Goal: Information Seeking & Learning: Compare options

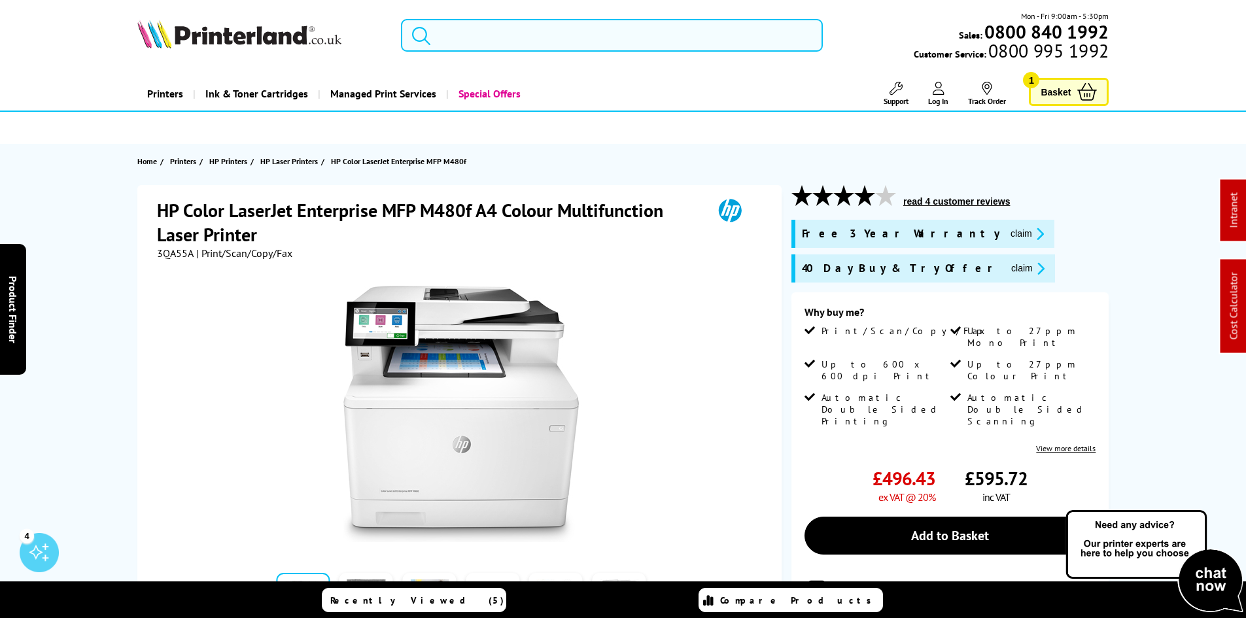
click at [461, 40] on input "search" at bounding box center [612, 35] width 422 height 33
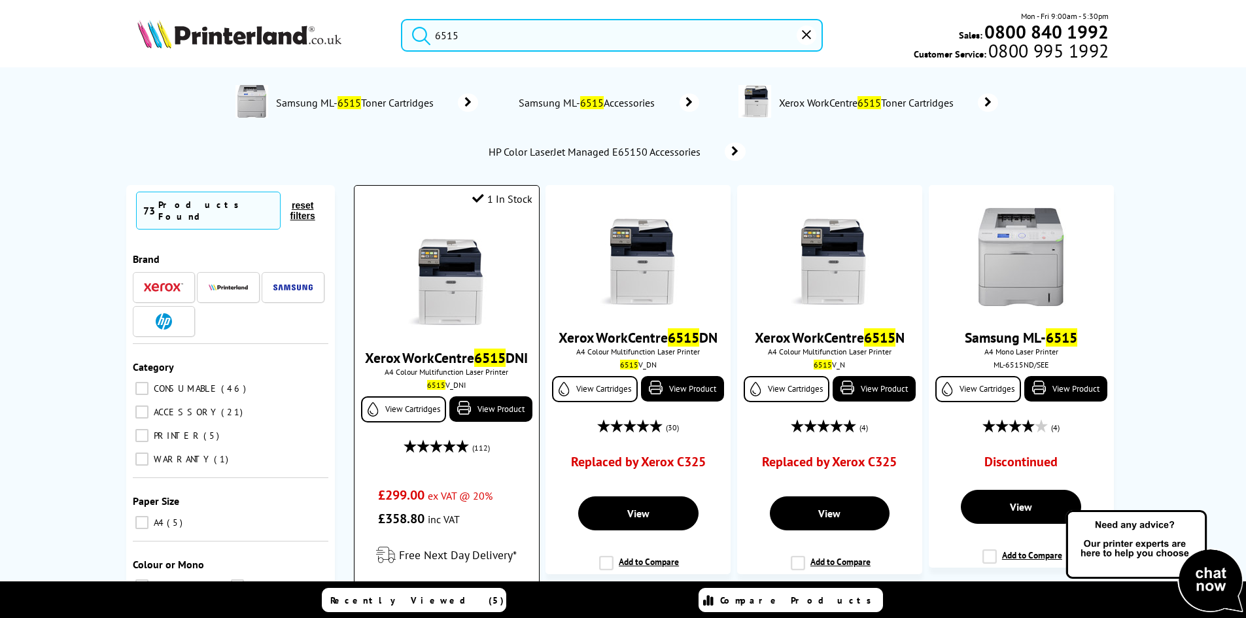
type input "6515"
click at [450, 277] on img at bounding box center [447, 277] width 98 height 98
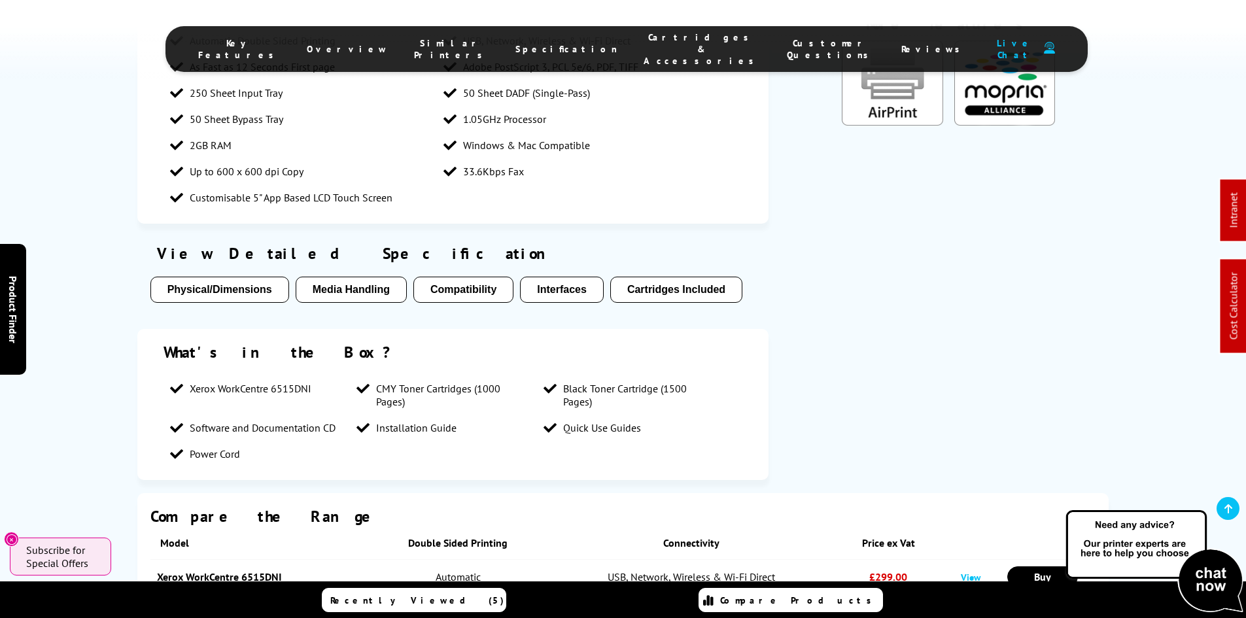
click at [663, 50] on li "Cartridges & Accessories" at bounding box center [702, 48] width 143 height 35
click at [661, 41] on span "Cartridges & Accessories" at bounding box center [702, 48] width 117 height 35
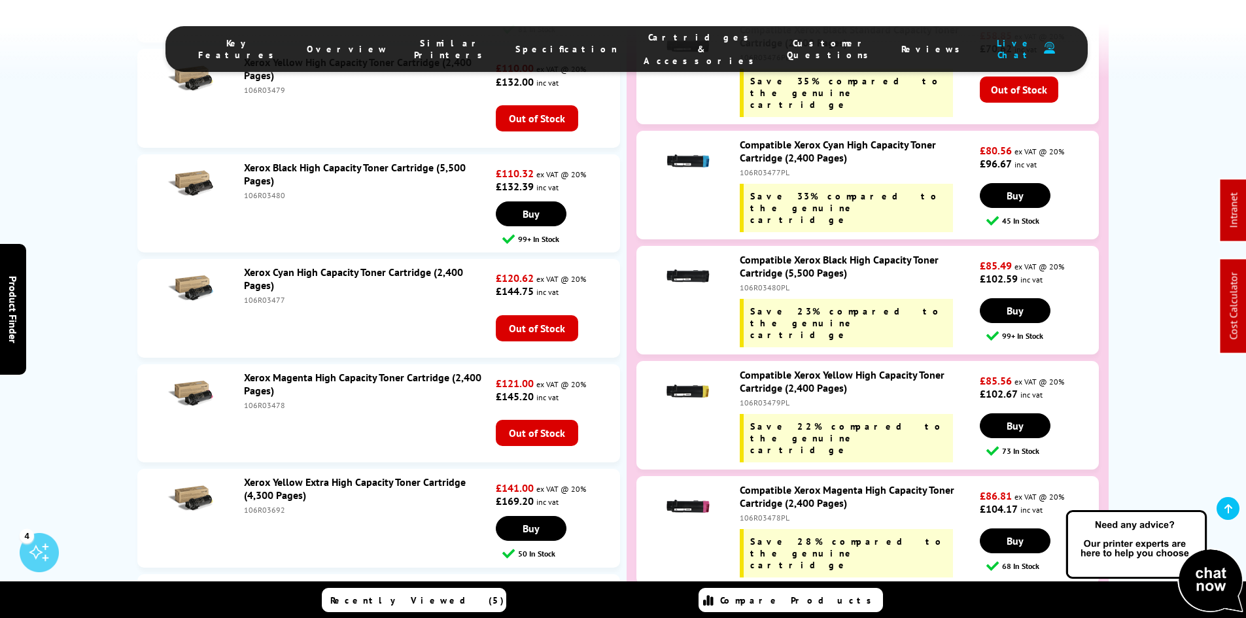
scroll to position [4799, 0]
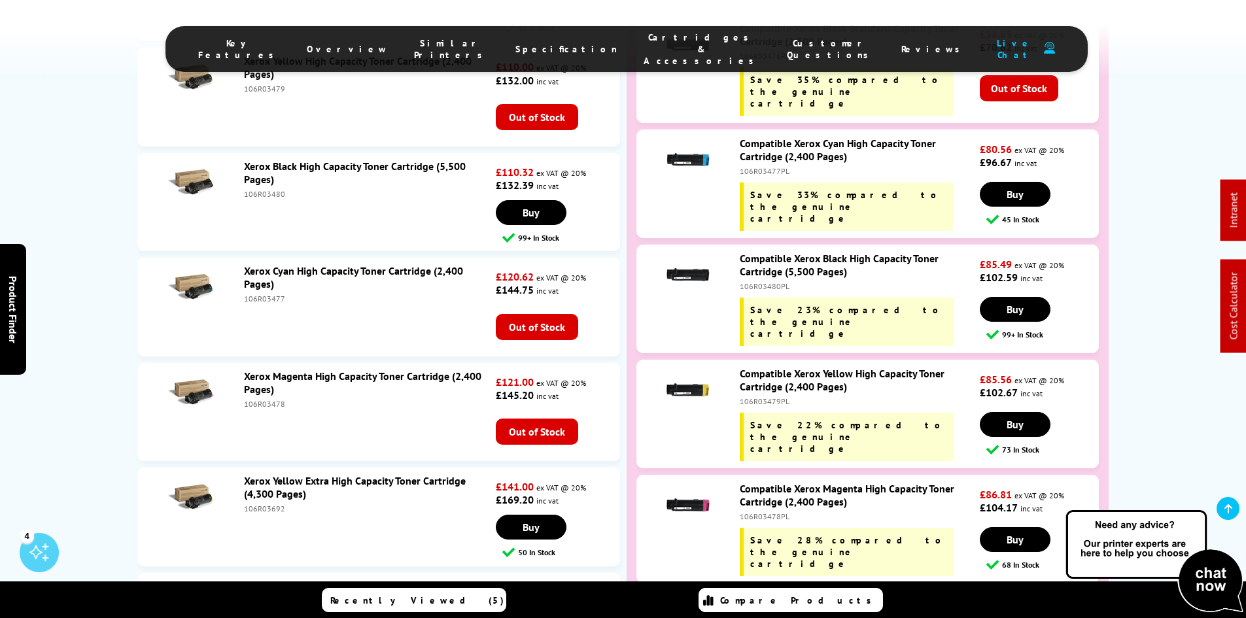
drag, startPoint x: 105, startPoint y: 260, endPoint x: 103, endPoint y: 315, distance: 55.0
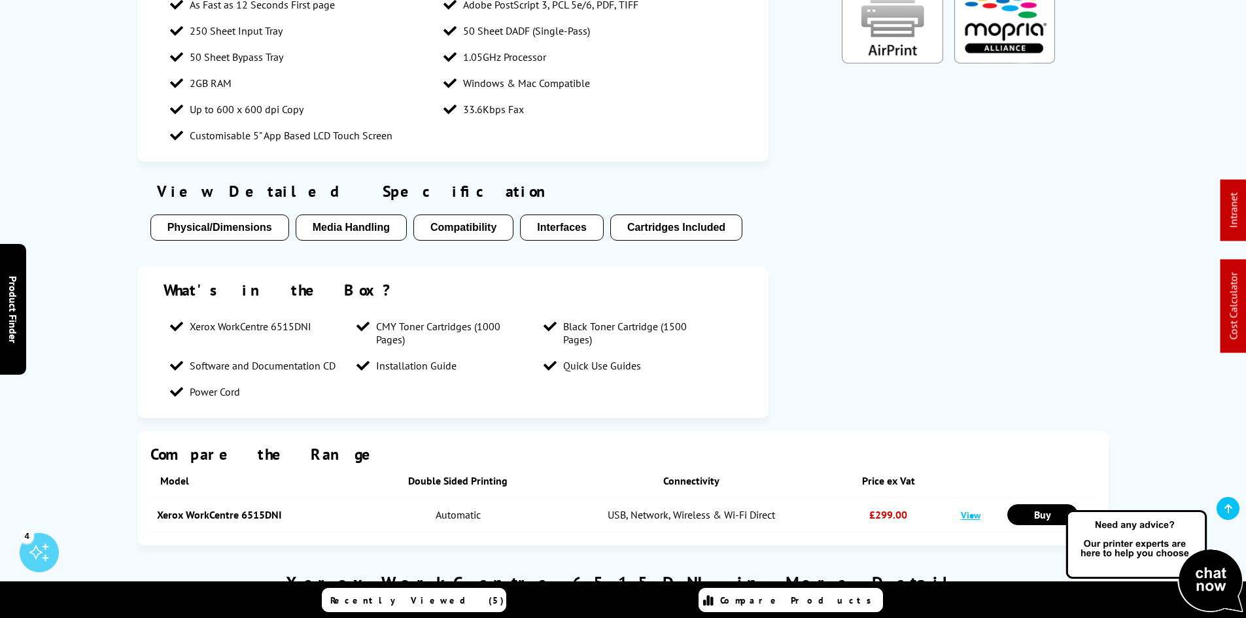
scroll to position [0, 0]
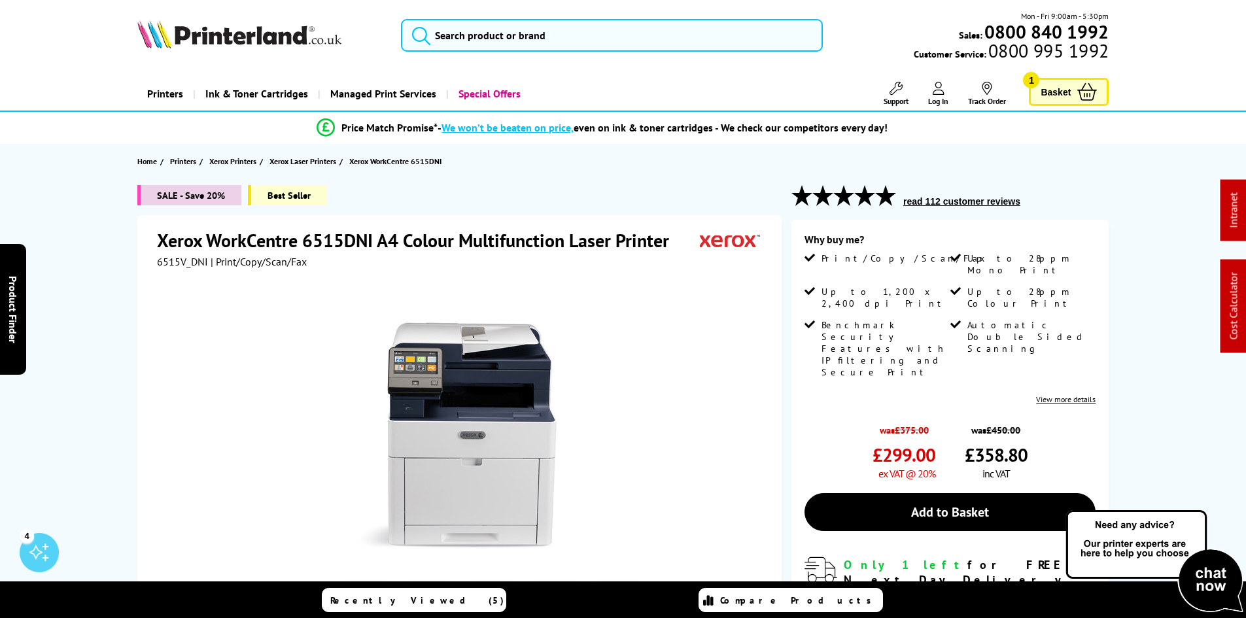
drag, startPoint x: 98, startPoint y: 360, endPoint x: 104, endPoint y: 154, distance: 205.5
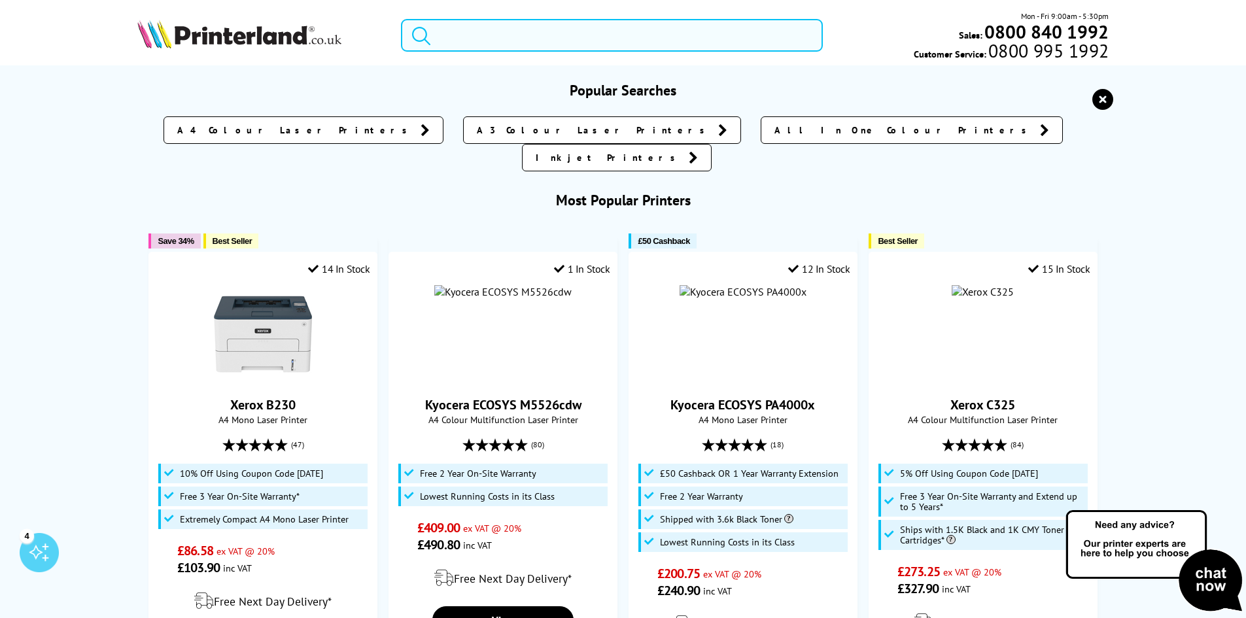
click at [491, 43] on input "search" at bounding box center [612, 35] width 422 height 33
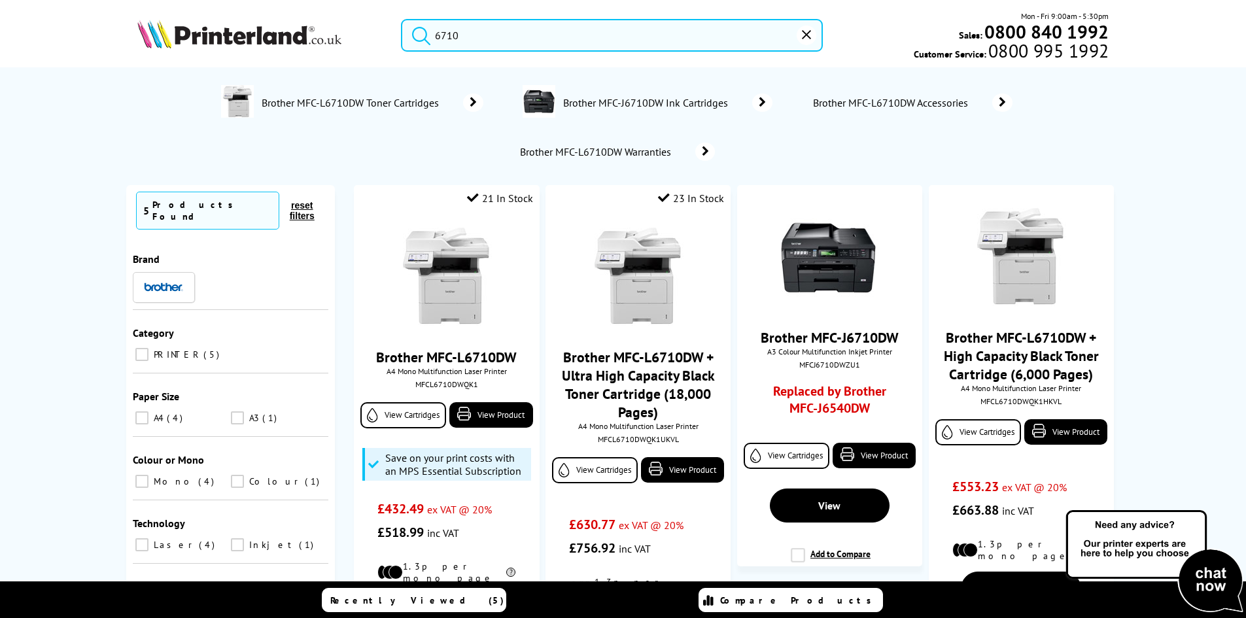
type input "6710"
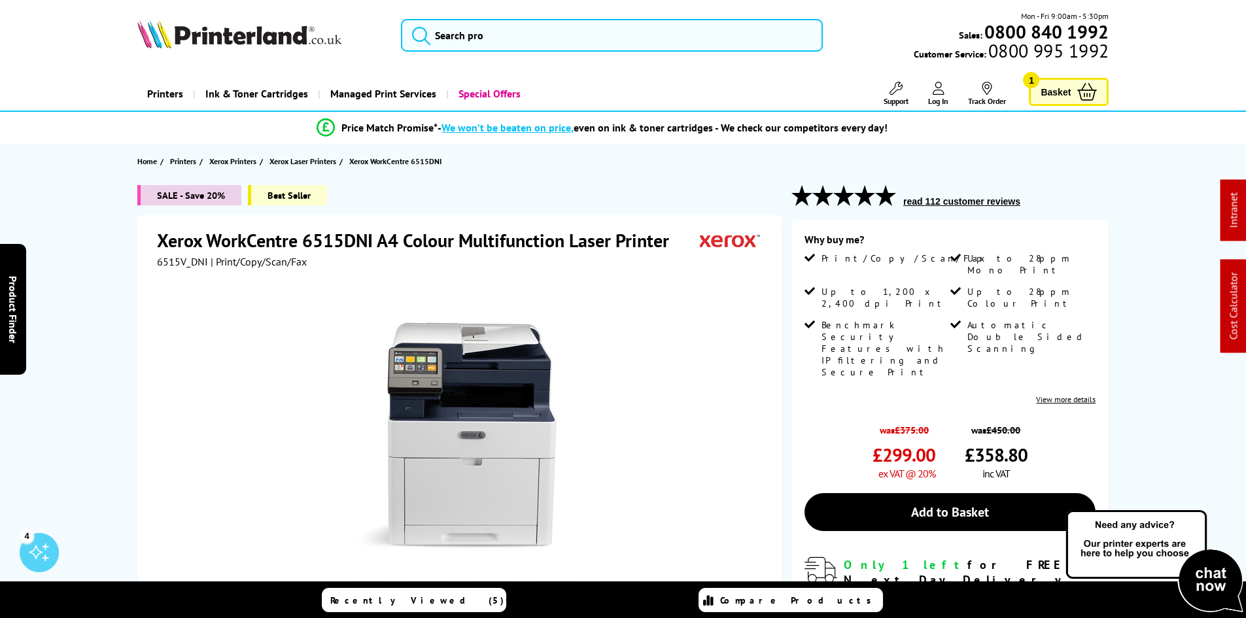
click at [0, 0] on div "Popular Searches A4 Colour Laser Printers A3 Colour Laser Printers All In One C…" at bounding box center [0, 0] width 0 height 0
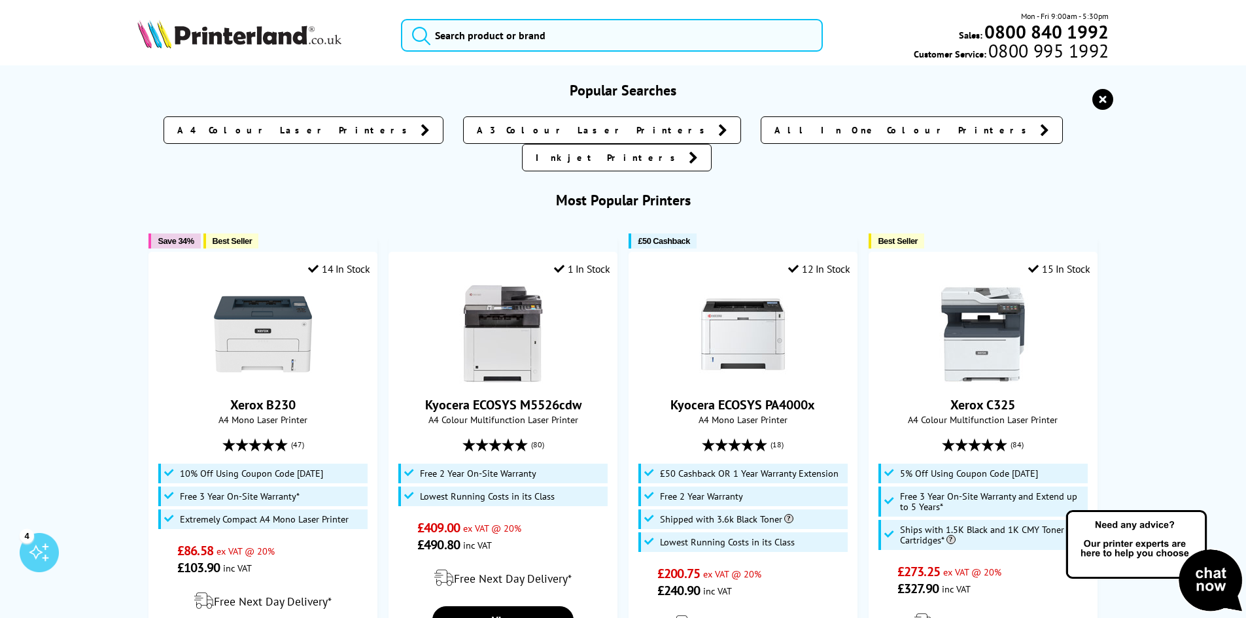
click at [109, 232] on div "Popular Searches A4 Colour Laser Printers A3 Colour Laser Printers All In One C…" at bounding box center [623, 619] width 1047 height 1076
click at [516, 39] on input "search" at bounding box center [612, 35] width 422 height 33
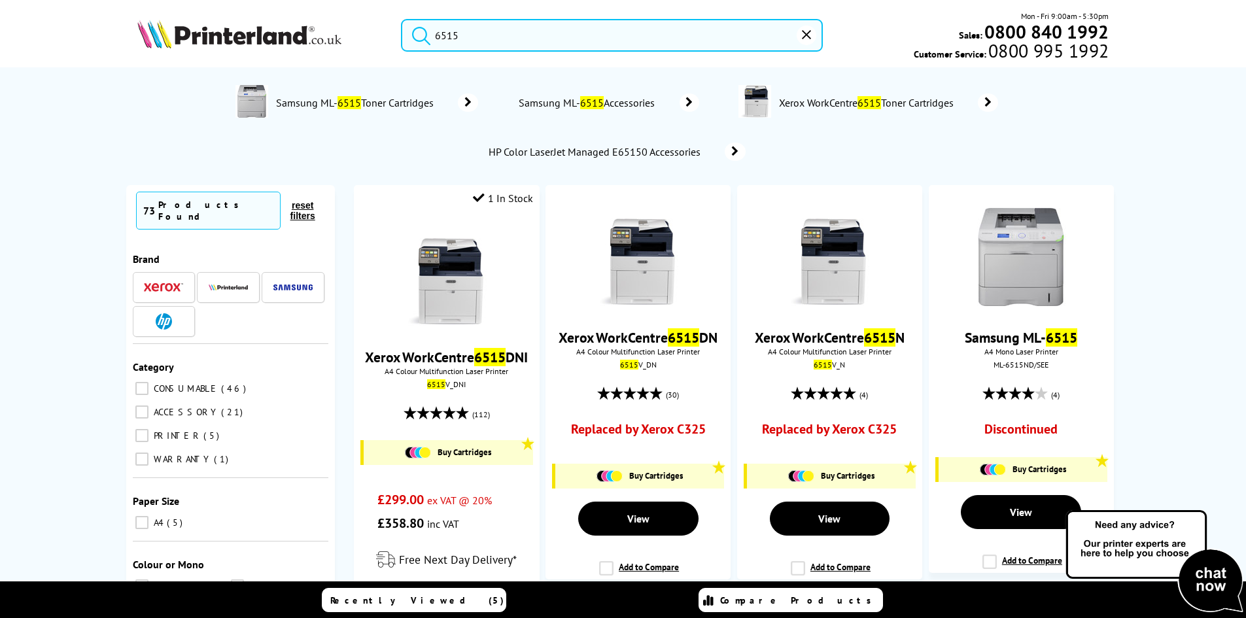
type input "6515"
click at [402, 19] on button "submit" at bounding box center [418, 33] width 33 height 29
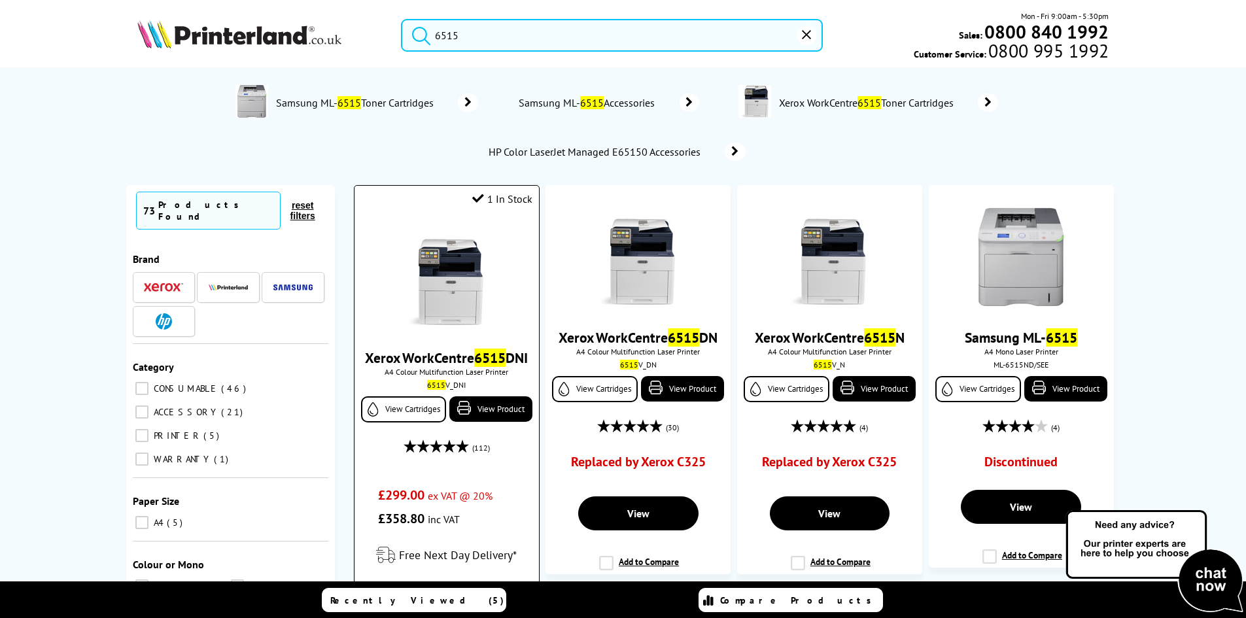
click at [472, 289] on img at bounding box center [447, 277] width 98 height 98
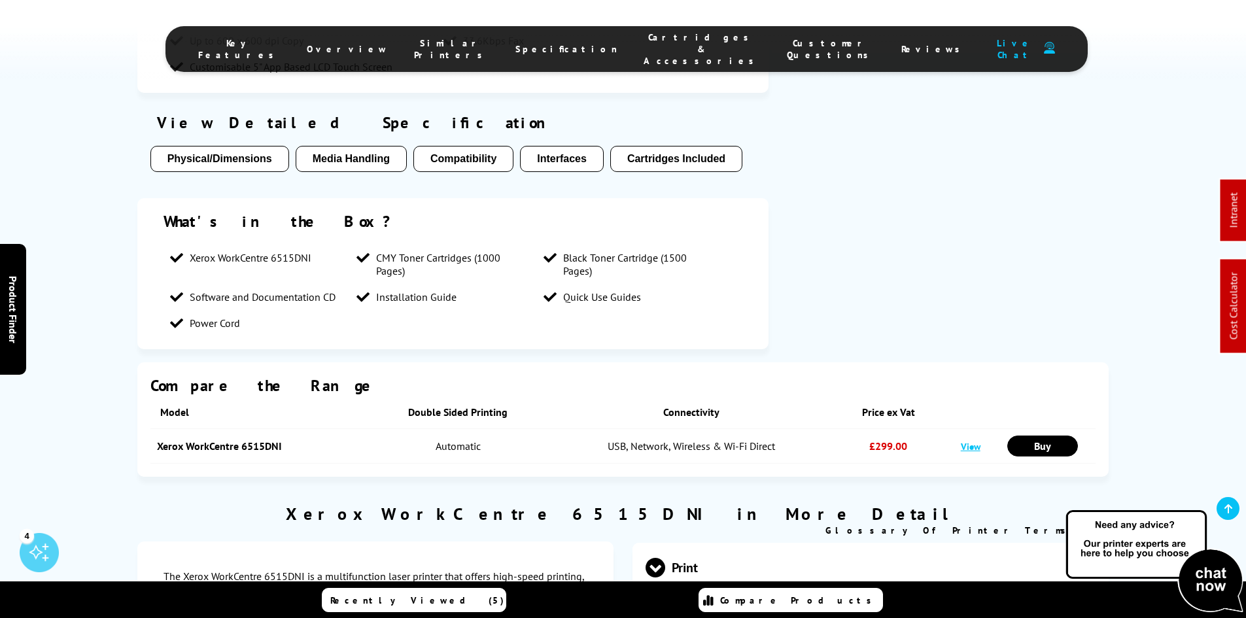
click at [664, 41] on span "Cartridges & Accessories" at bounding box center [702, 48] width 117 height 35
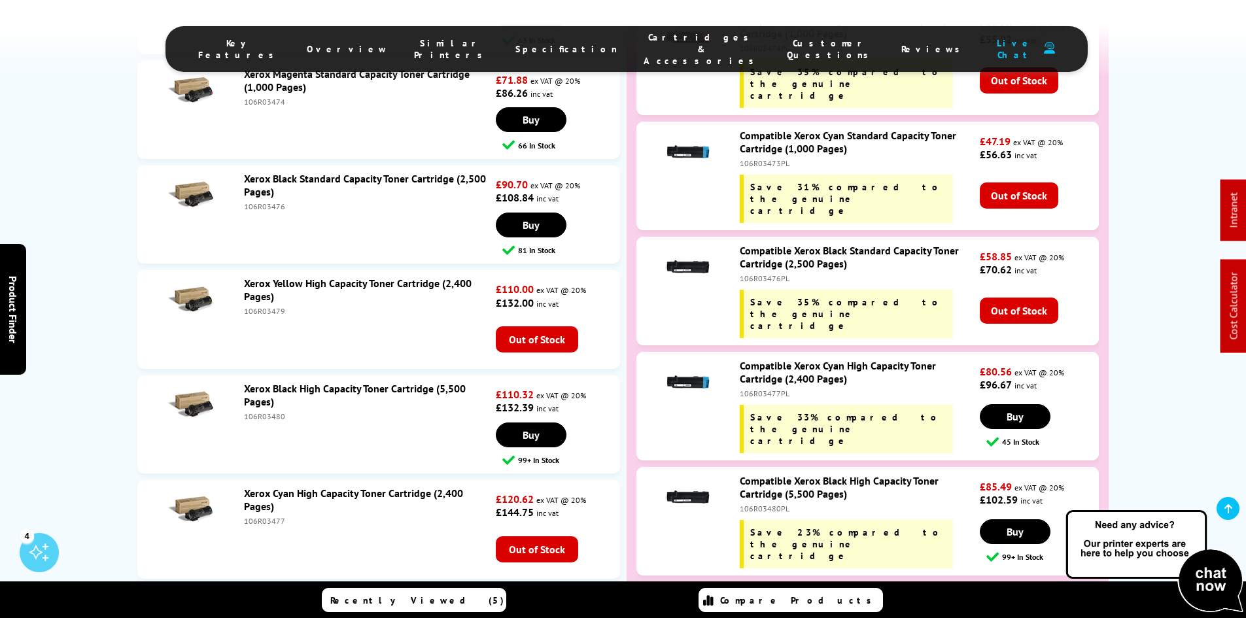
scroll to position [4612, 0]
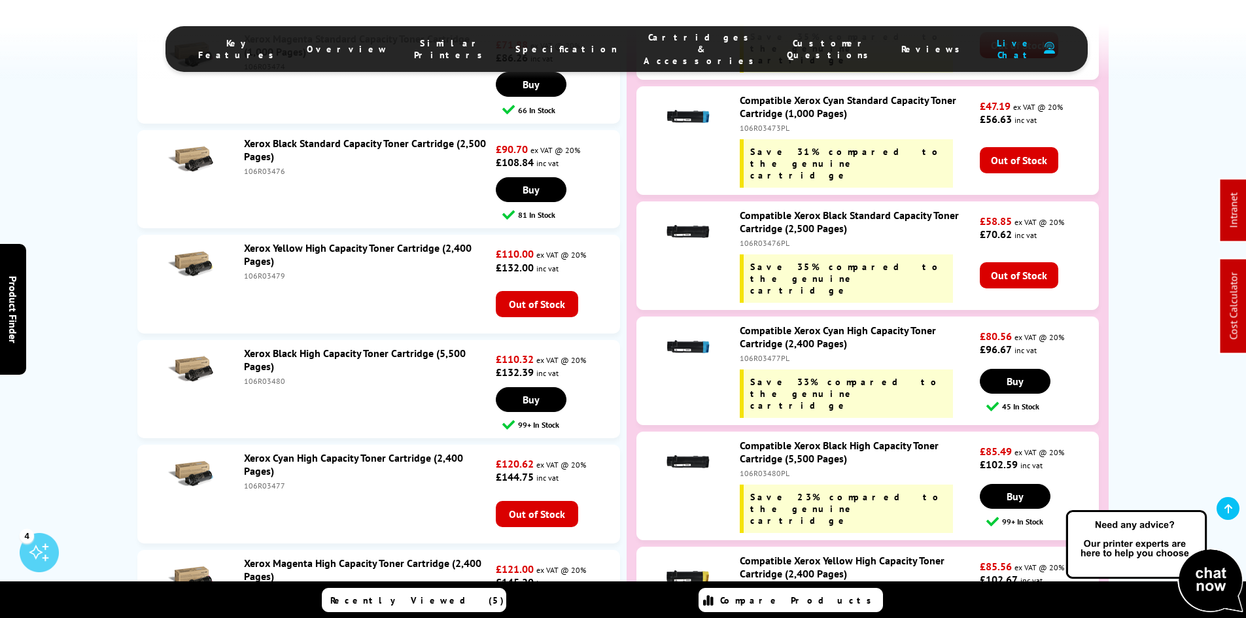
click at [767, 353] on div "106R03477PL" at bounding box center [858, 358] width 237 height 10
copy div "106R03477PL"
click at [770, 584] on div "106R03479PL" at bounding box center [858, 589] width 237 height 10
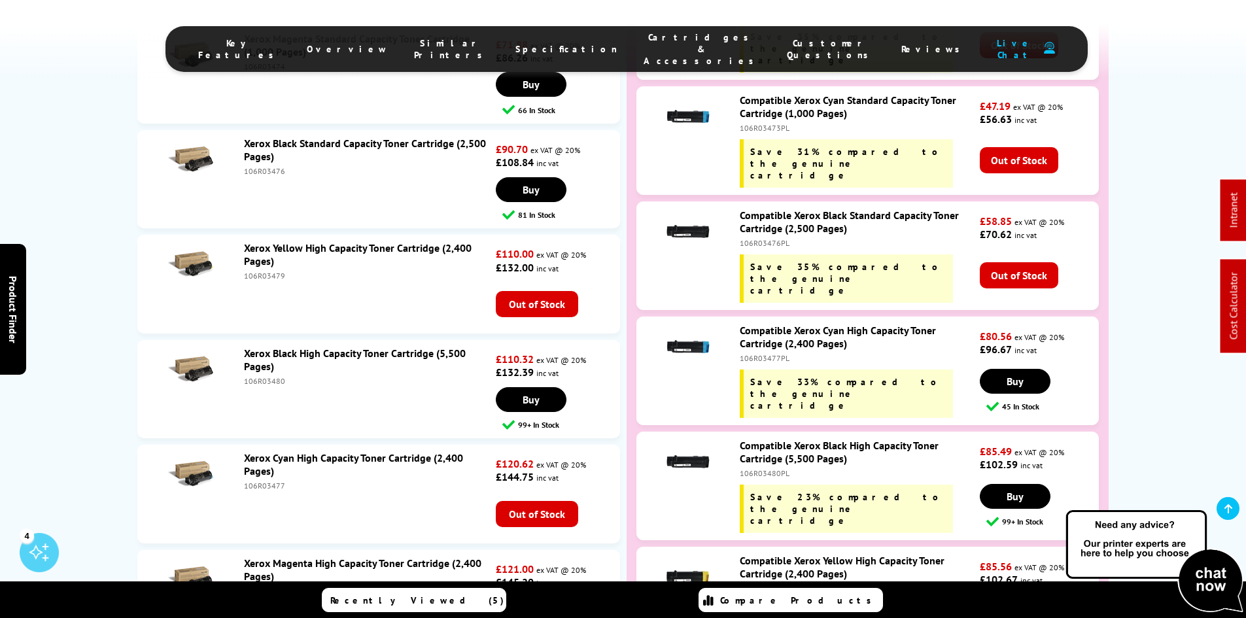
copy div "106R03479PL"
drag, startPoint x: 37, startPoint y: 408, endPoint x: 63, endPoint y: 458, distance: 55.9
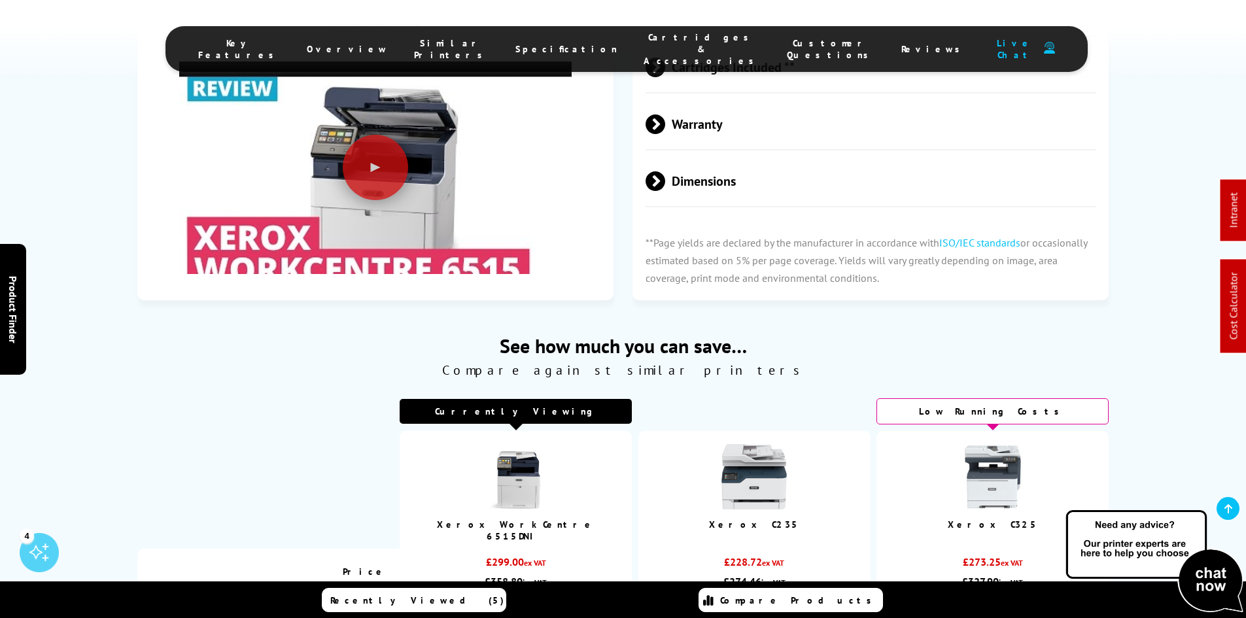
scroll to position [1061, 0]
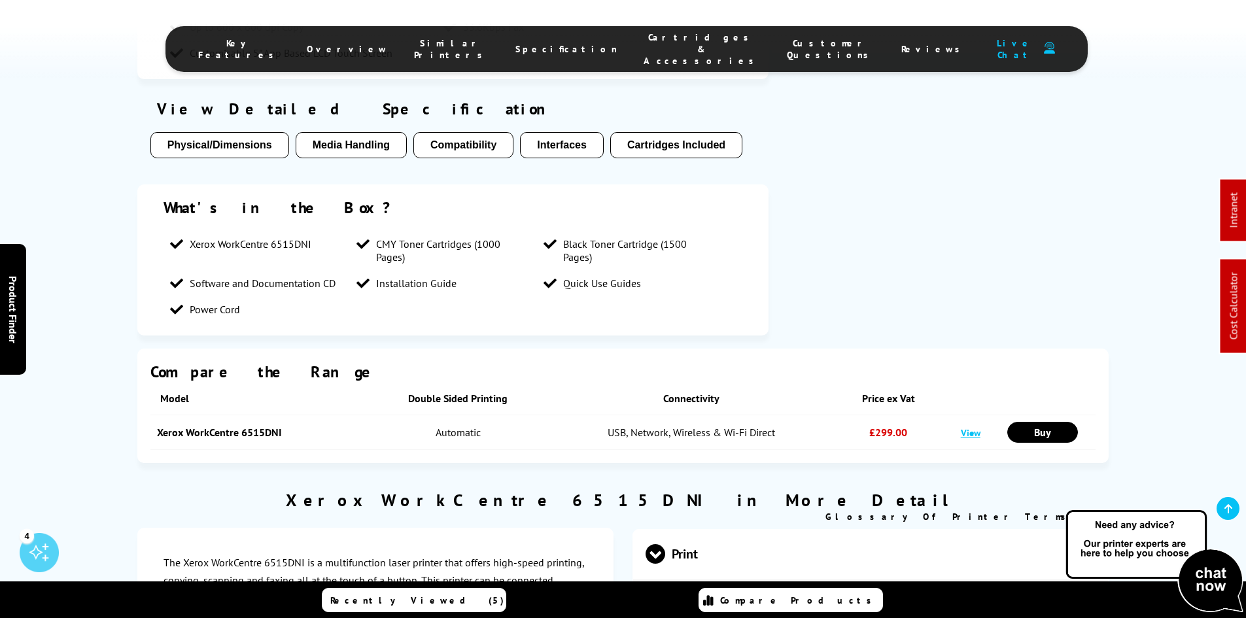
drag, startPoint x: 65, startPoint y: 462, endPoint x: 102, endPoint y: 247, distance: 218.5
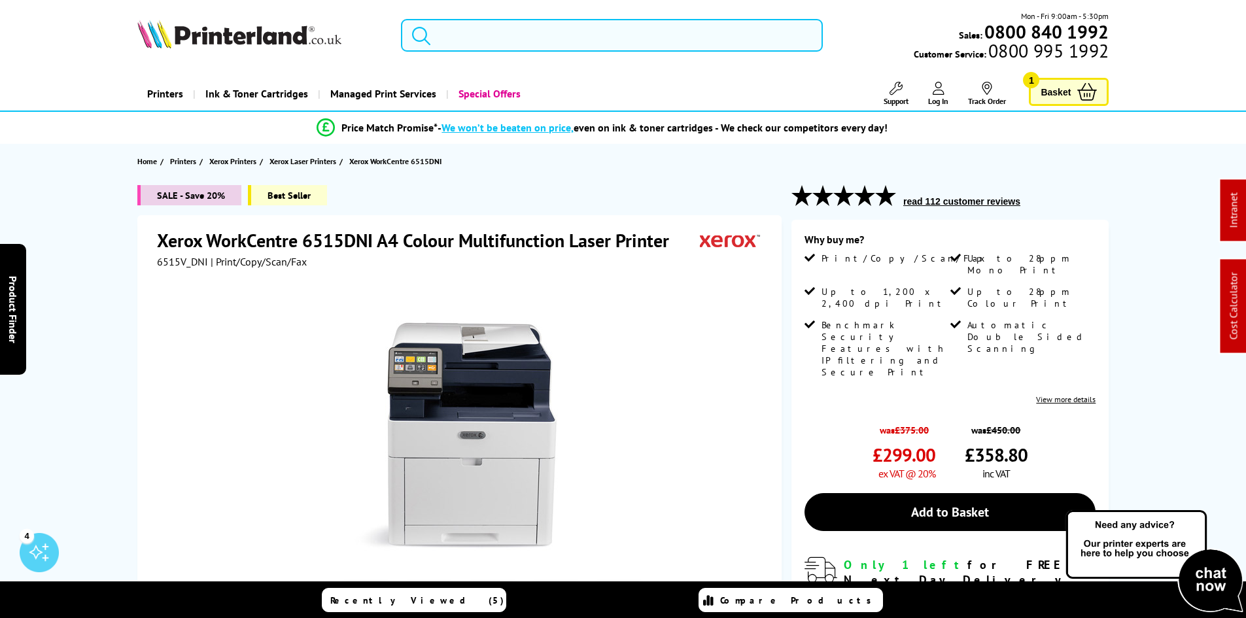
click at [502, 37] on input "search" at bounding box center [612, 35] width 422 height 33
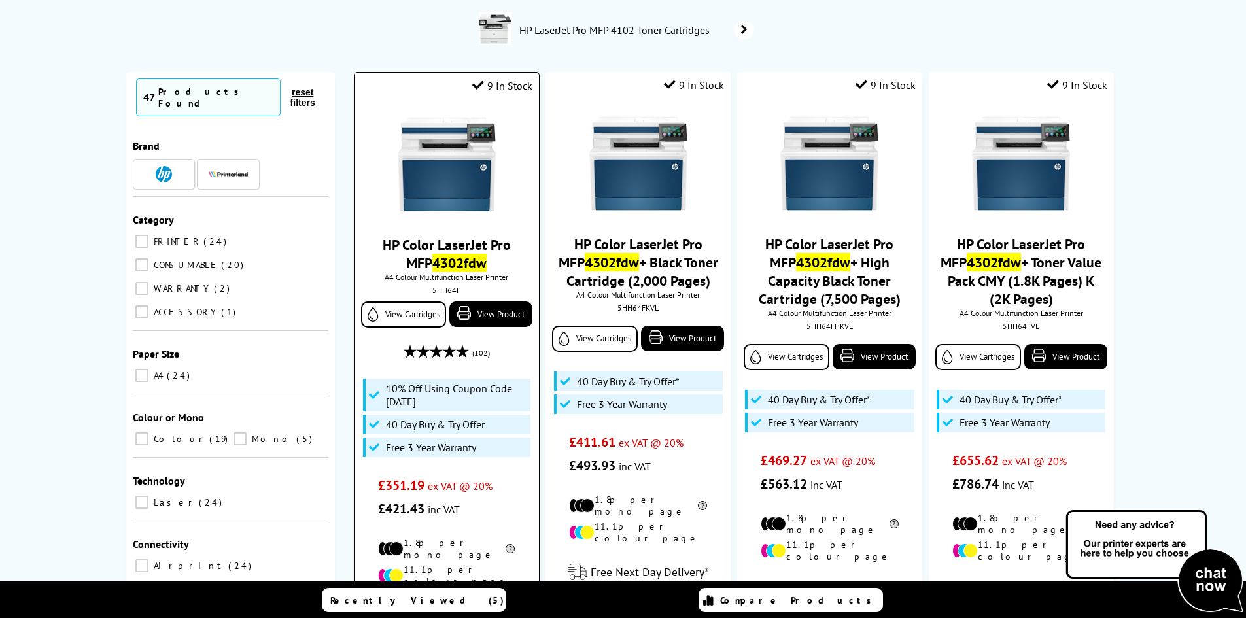
scroll to position [131, 0]
type input "4302fdw"
click at [459, 191] on img at bounding box center [447, 163] width 98 height 98
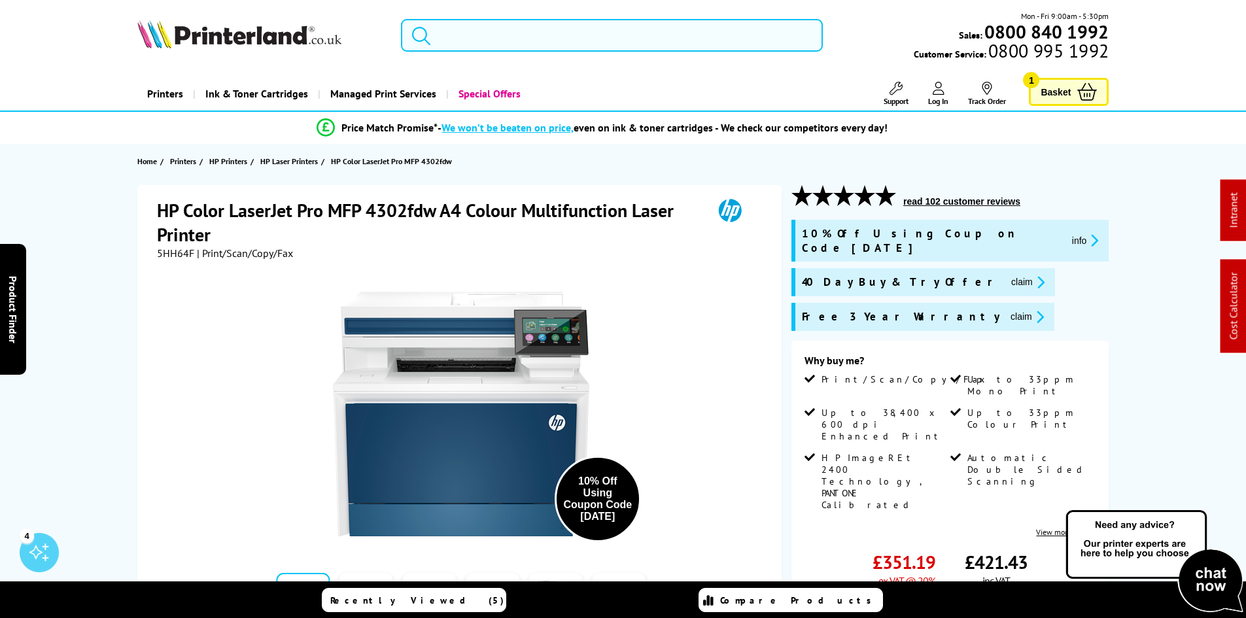
click at [478, 44] on input "search" at bounding box center [612, 35] width 422 height 33
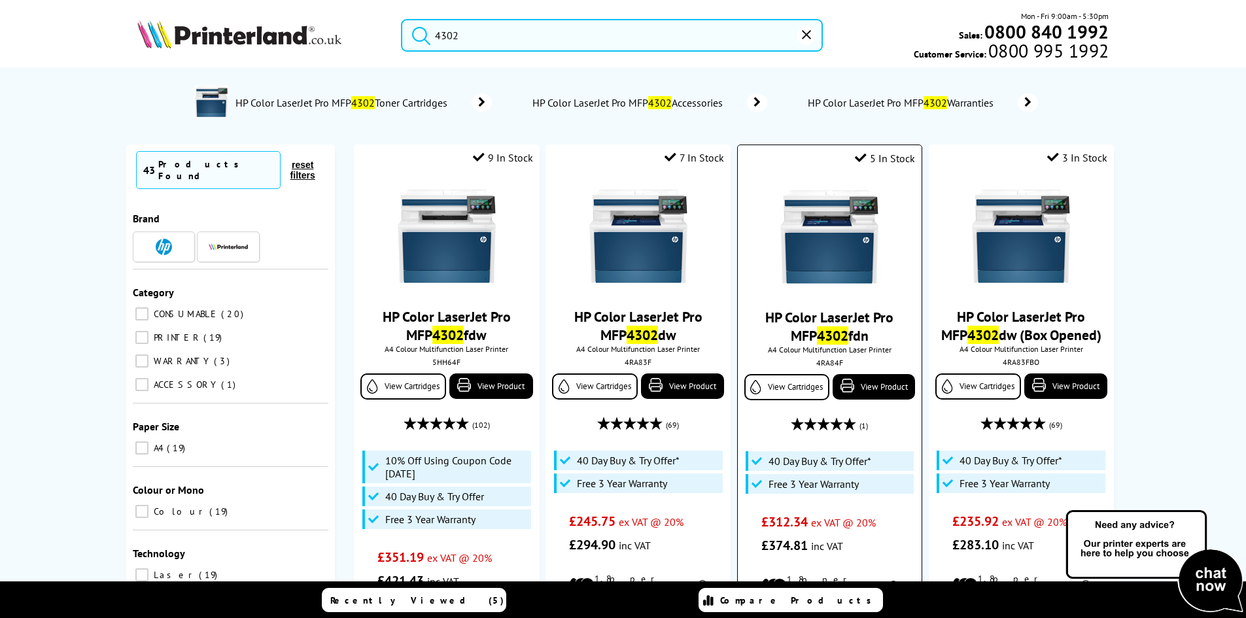
type input "4302"
click at [847, 264] on img at bounding box center [830, 237] width 98 height 98
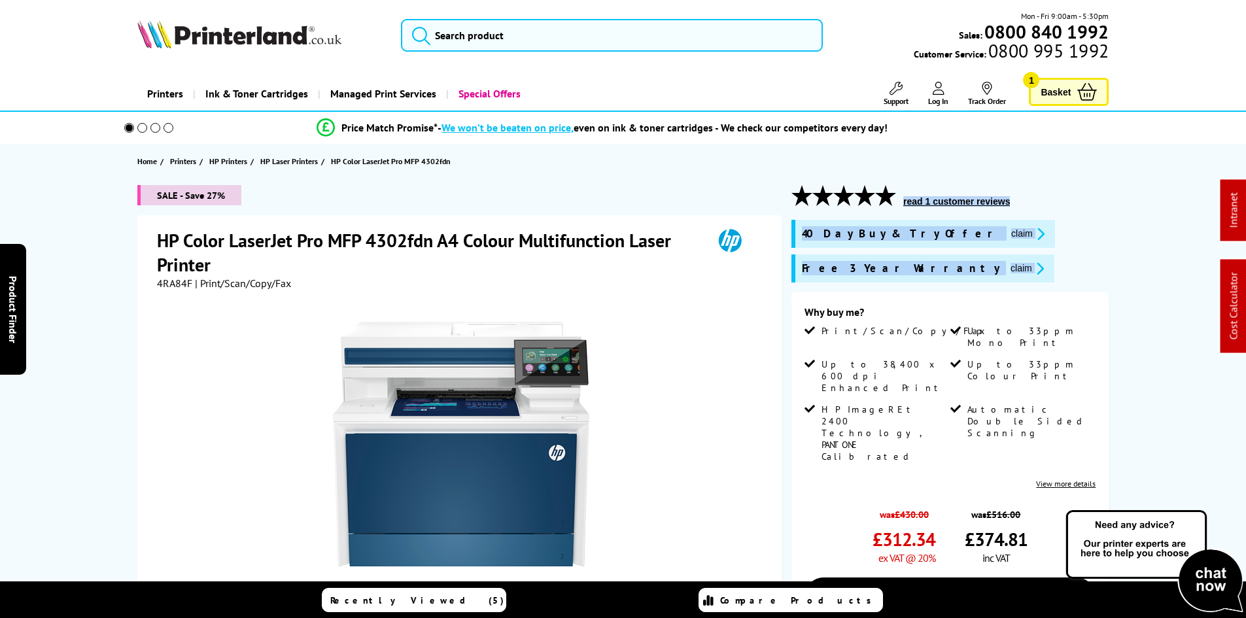
click at [786, 302] on div "SALE - Save 27% HP Color LaserJet Pro MFP 4302fdn A4 Colour Multifunction Laser…" at bounding box center [623, 515] width 1047 height 660
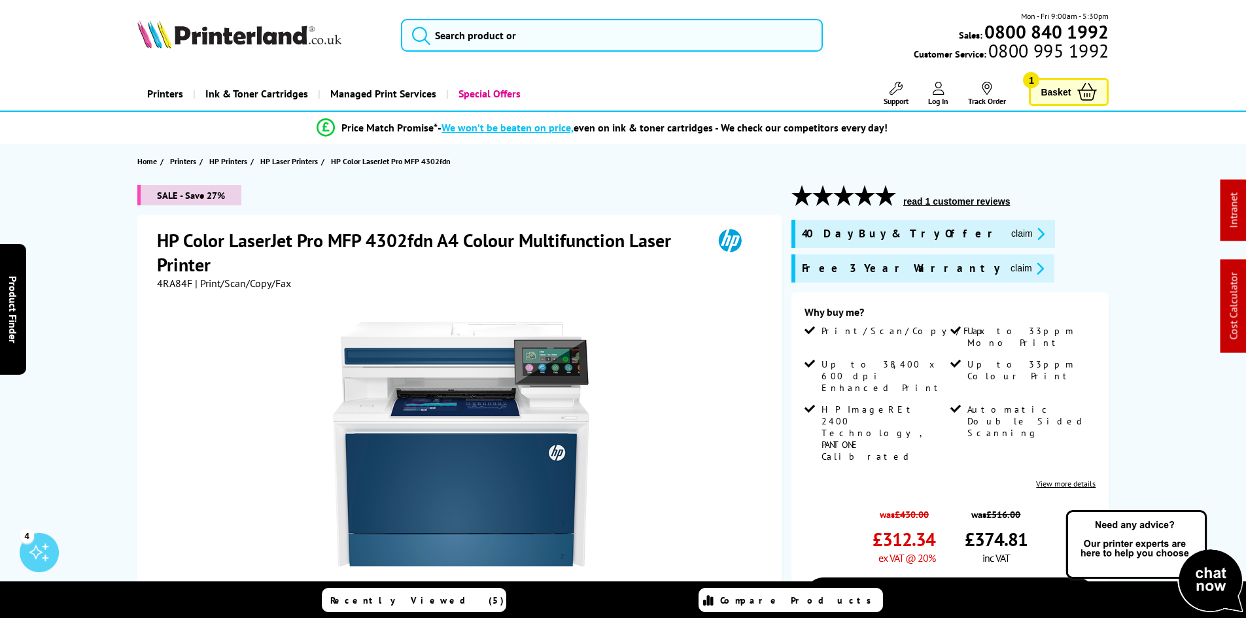
click at [789, 337] on div "SALE - Save 27% HP Color LaserJet Pro MFP 4302fdn A4 Colour Multifunction Laser…" at bounding box center [623, 519] width 1047 height 669
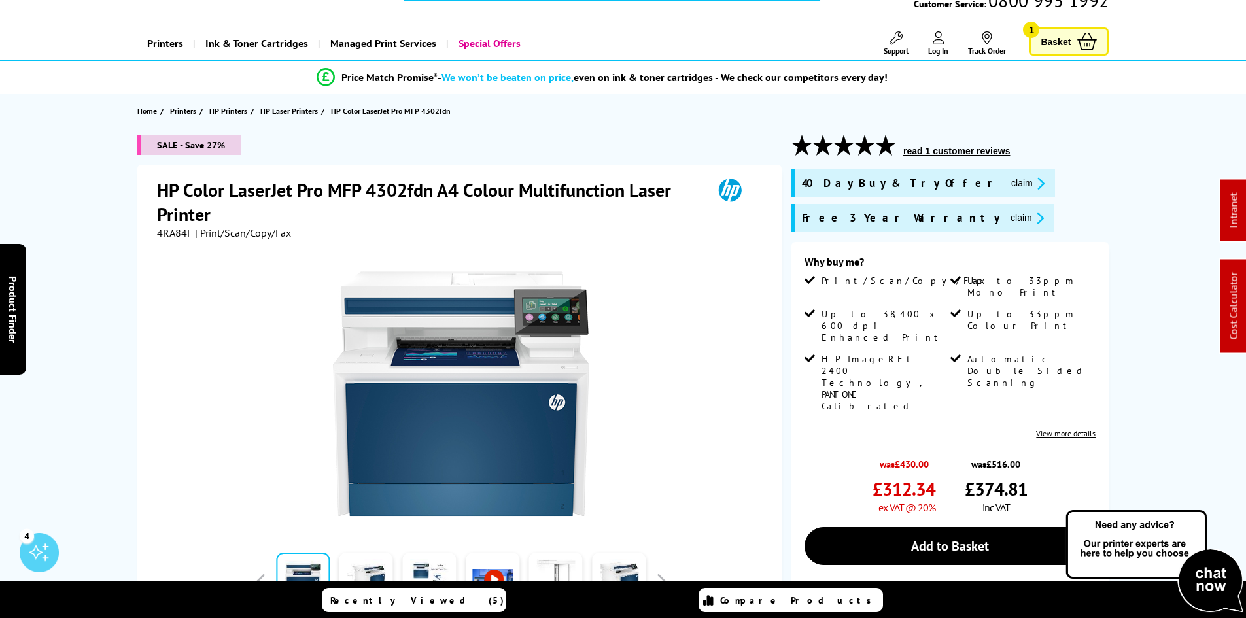
scroll to position [65, 0]
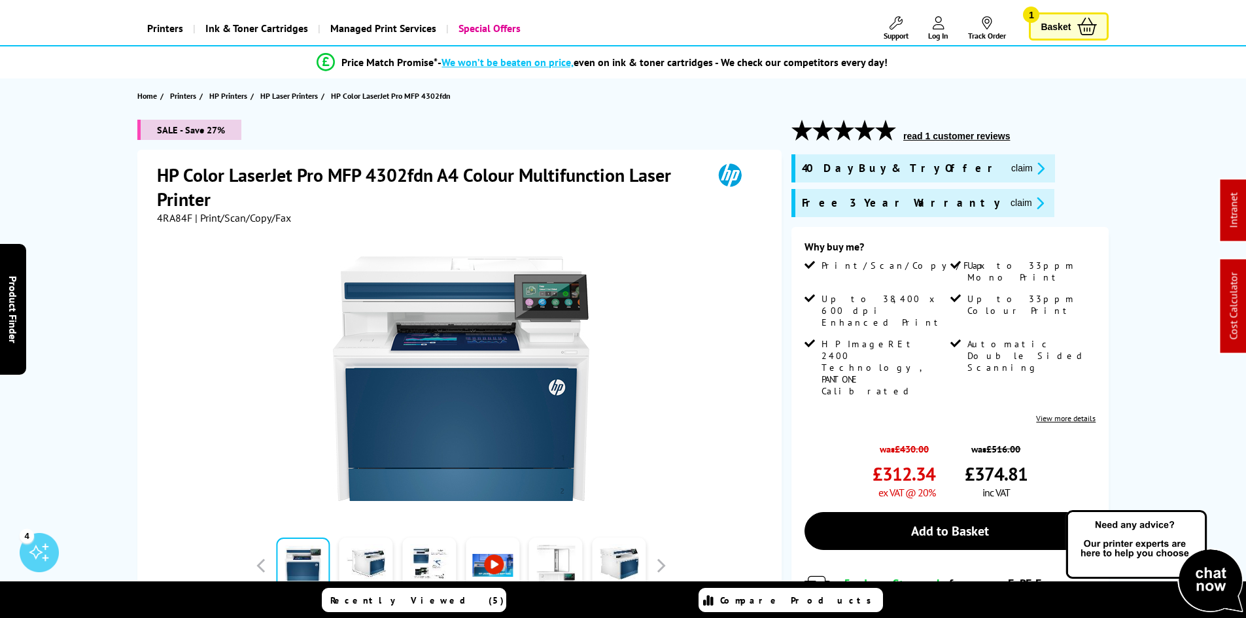
click at [171, 218] on span "4RA84F" at bounding box center [174, 217] width 35 height 13
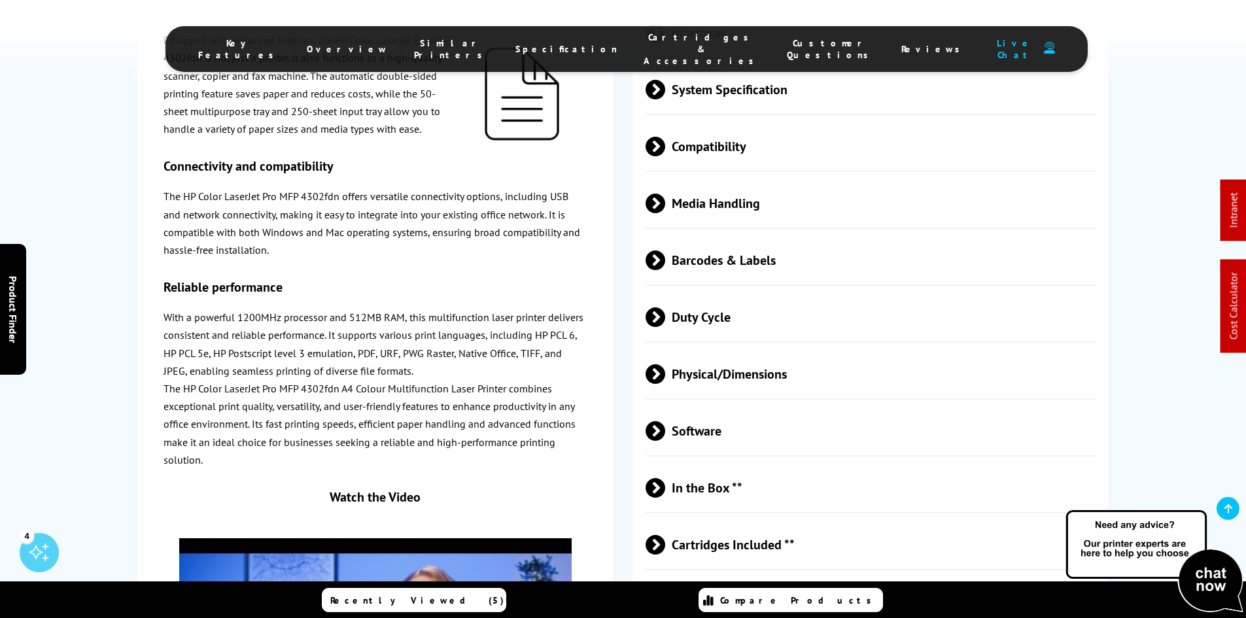
scroll to position [2879, 0]
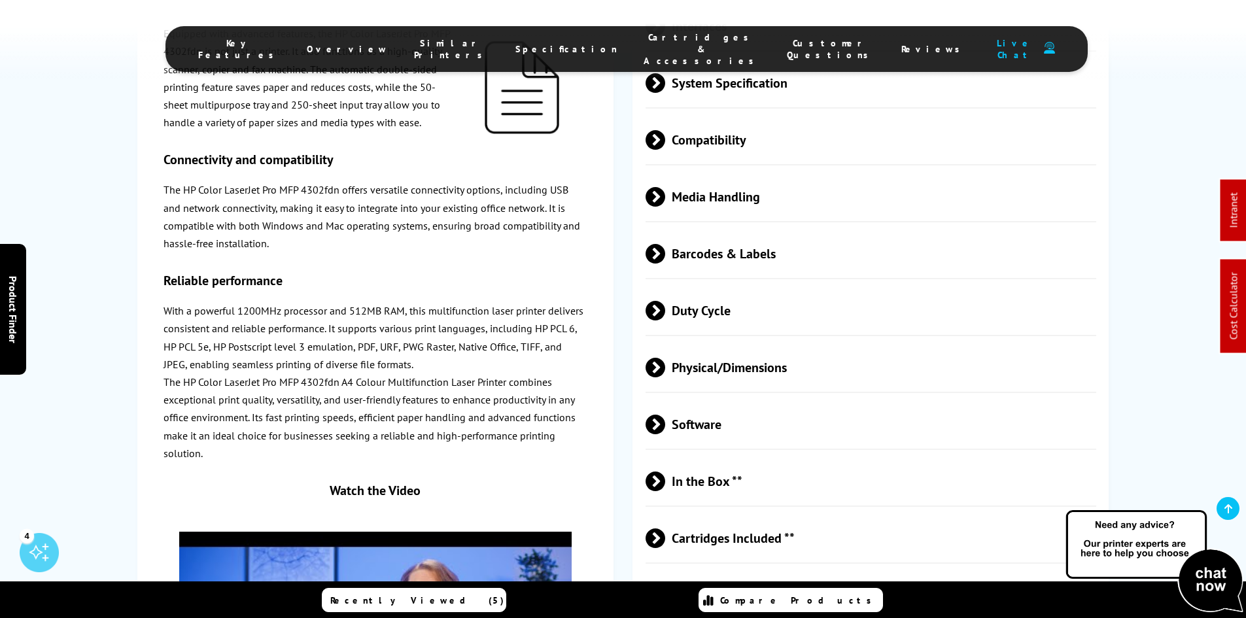
drag, startPoint x: 723, startPoint y: 310, endPoint x: 686, endPoint y: 320, distance: 38.6
click at [723, 343] on span "Physical/Dimensions" at bounding box center [871, 367] width 451 height 49
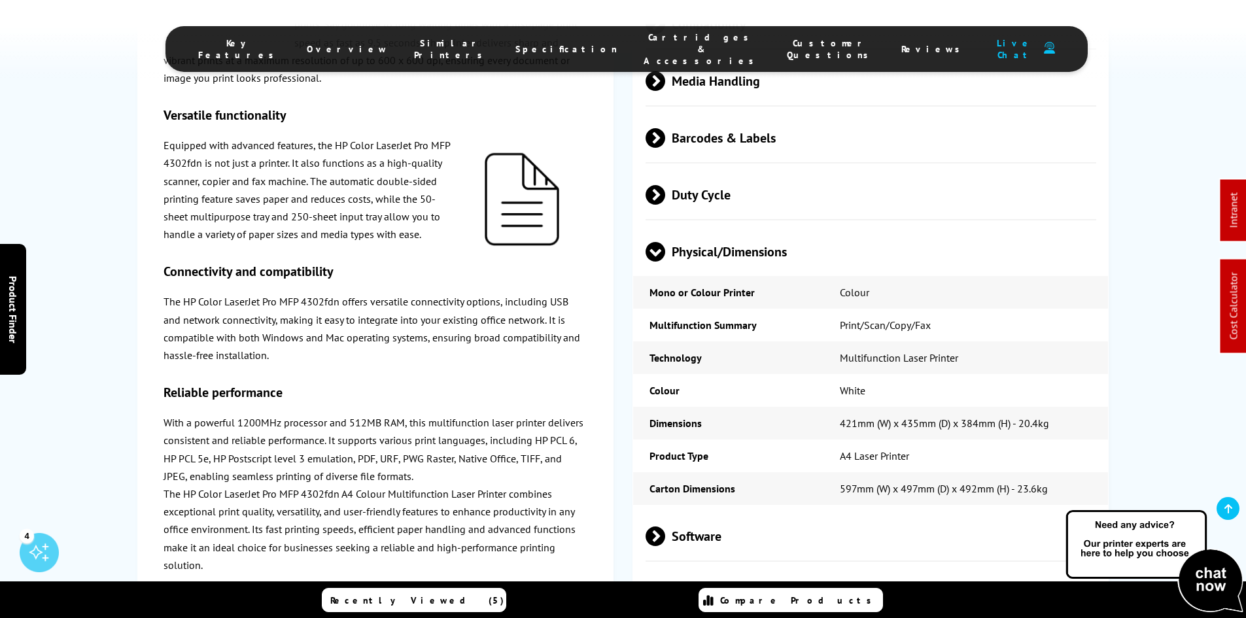
scroll to position [3010, 0]
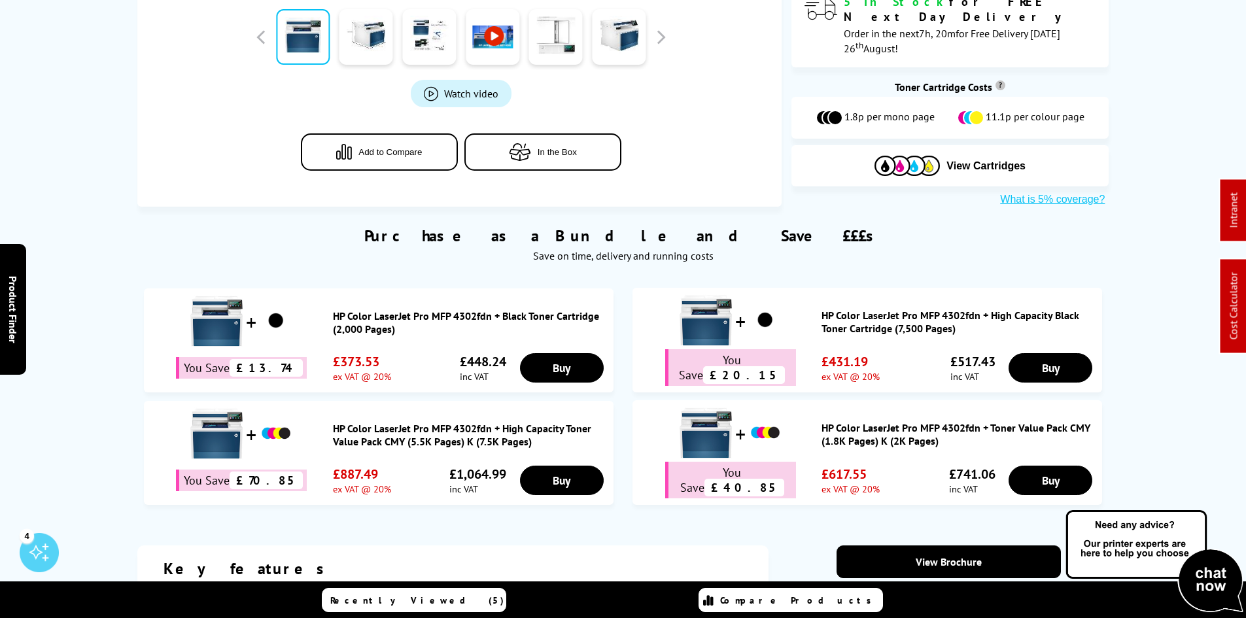
scroll to position [0, 0]
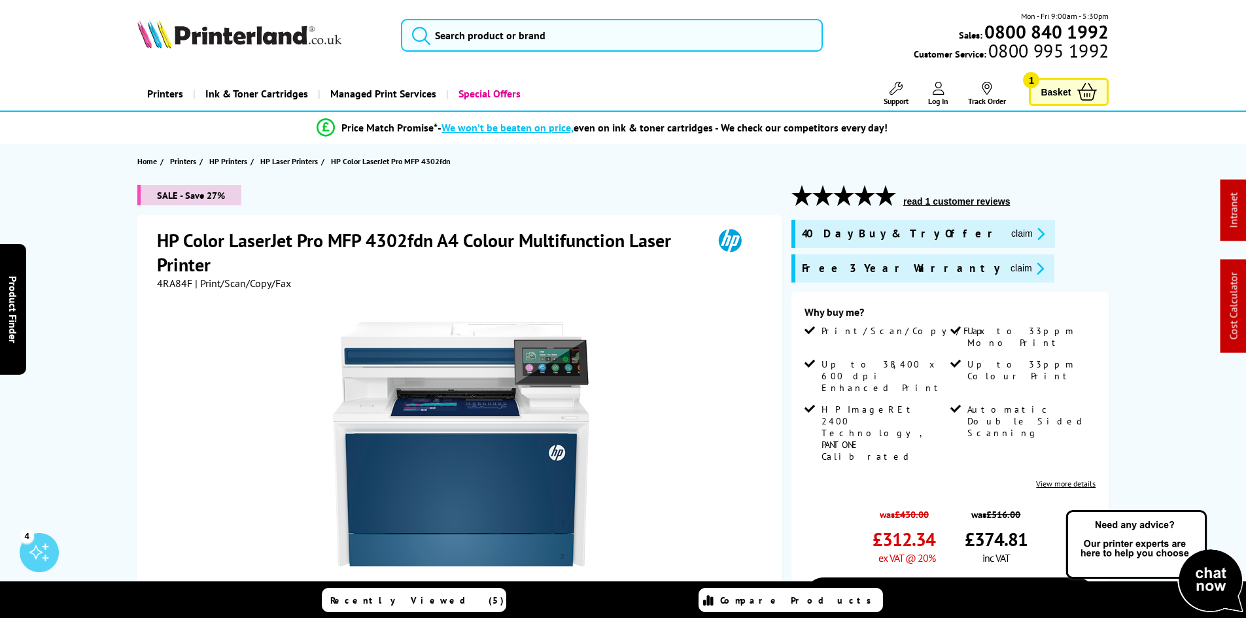
drag, startPoint x: 98, startPoint y: 393, endPoint x: 72, endPoint y: 191, distance: 203.9
click at [175, 285] on span "4RA84F" at bounding box center [174, 283] width 35 height 13
copy span "4RA84F"
click at [111, 356] on div "SALE - Save 27% HP Color LaserJet Pro MFP 4302fdn A4 Colour Multifunction Laser…" at bounding box center [623, 519] width 1047 height 669
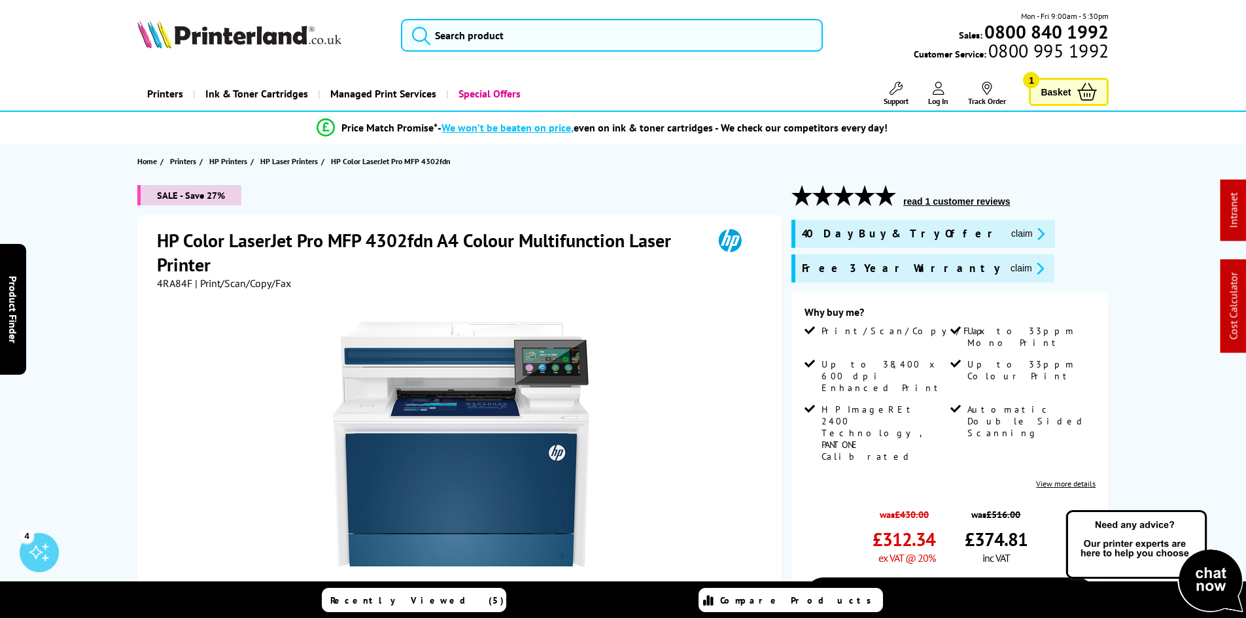
click at [173, 278] on span "4RA84F" at bounding box center [174, 283] width 35 height 13
copy span "4RA84F"
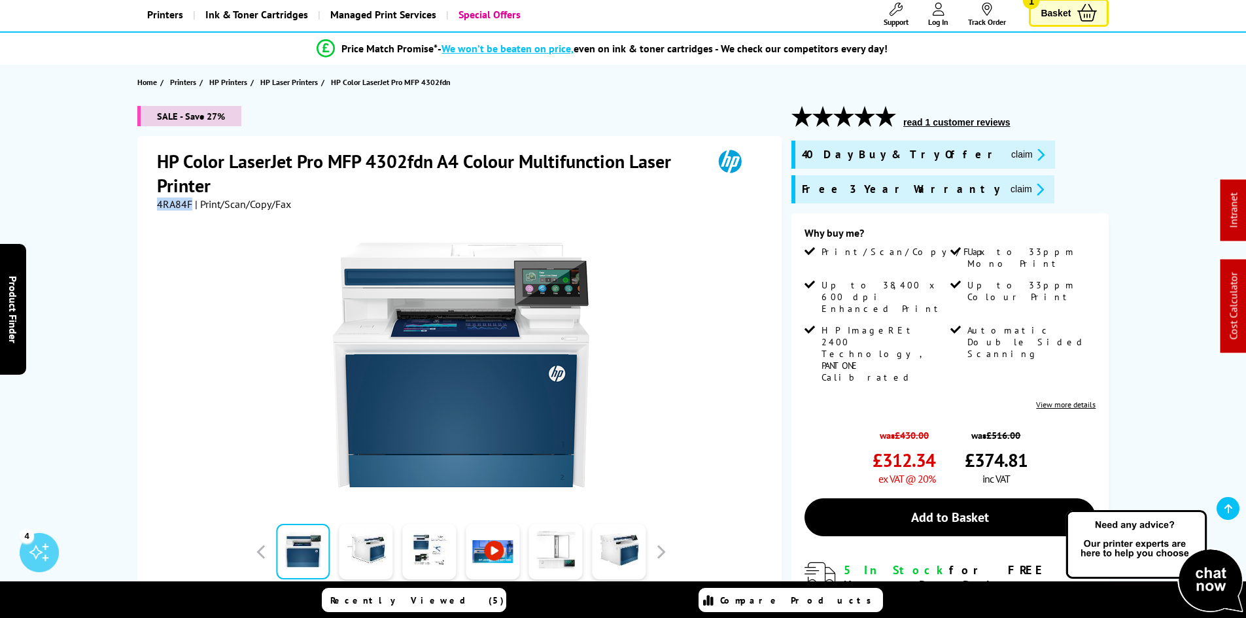
scroll to position [131, 0]
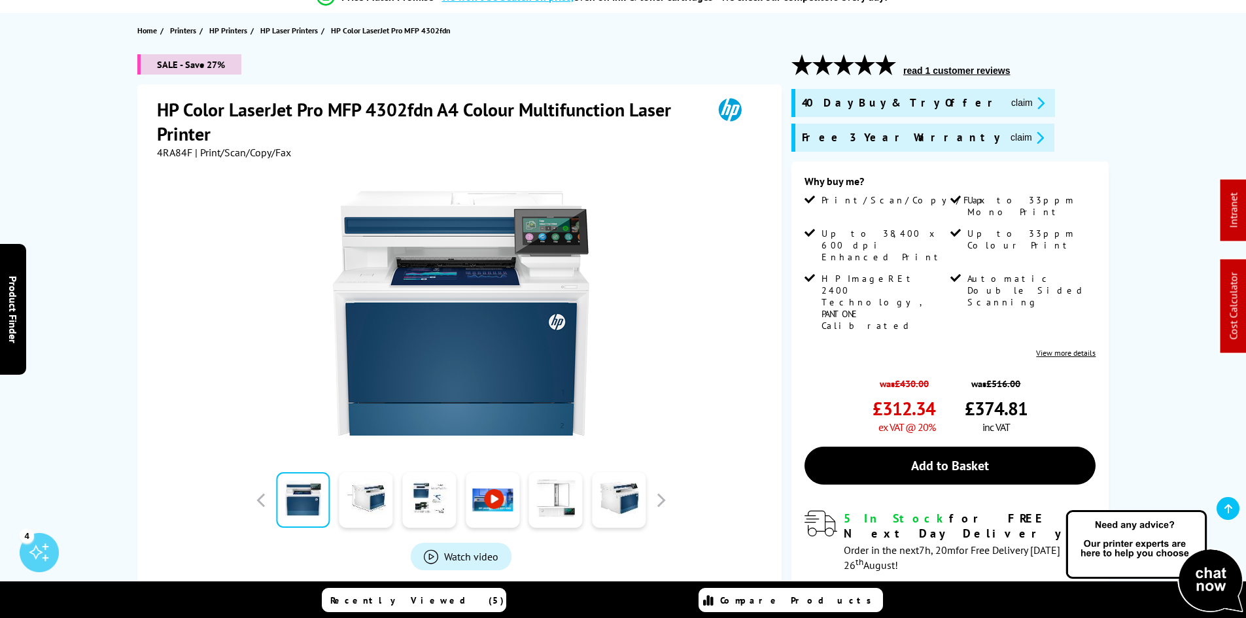
click at [120, 253] on div "SALE - Save 27% HP Color LaserJet Pro MFP 4302fdn A4 Colour Multifunction Laser…" at bounding box center [623, 388] width 1047 height 669
click at [115, 267] on div "SALE - Save 27% HP Color LaserJet Pro MFP 4302fdn A4 Colour Multifunction Laser…" at bounding box center [623, 388] width 1047 height 669
click at [177, 152] on span "4RA84F" at bounding box center [174, 152] width 35 height 13
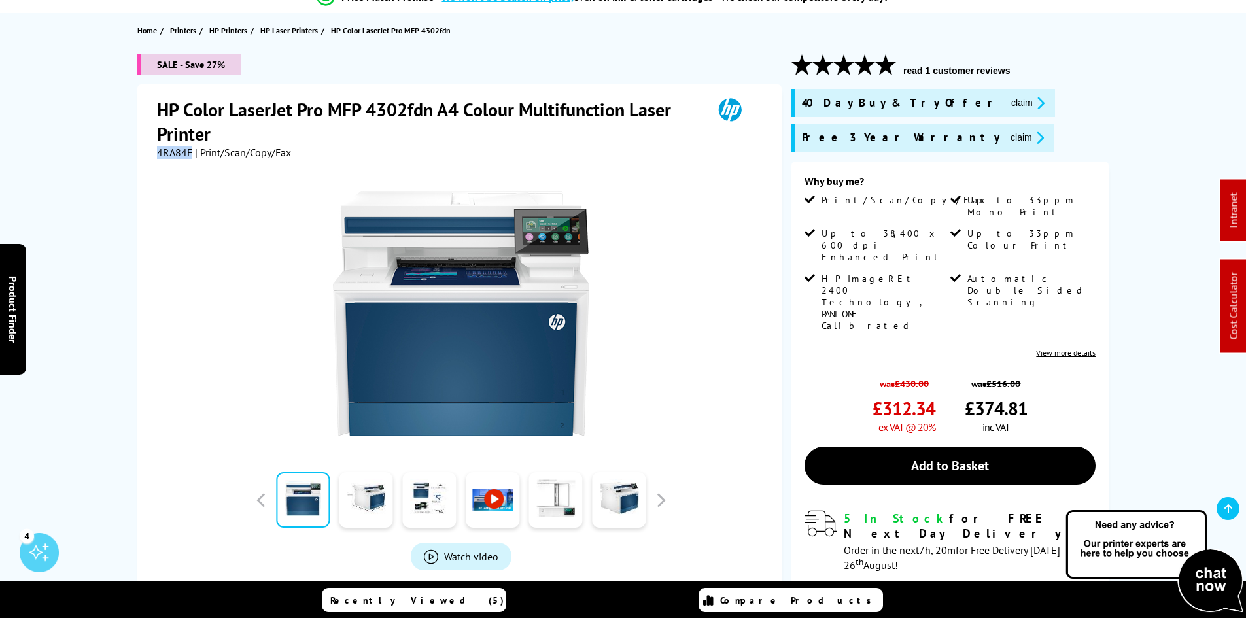
click at [177, 152] on span "4RA84F" at bounding box center [174, 152] width 35 height 13
copy span "4RA84F"
drag, startPoint x: 937, startPoint y: 100, endPoint x: 932, endPoint y: 114, distance: 15.3
click at [1008, 100] on button "claim" at bounding box center [1028, 103] width 41 height 15
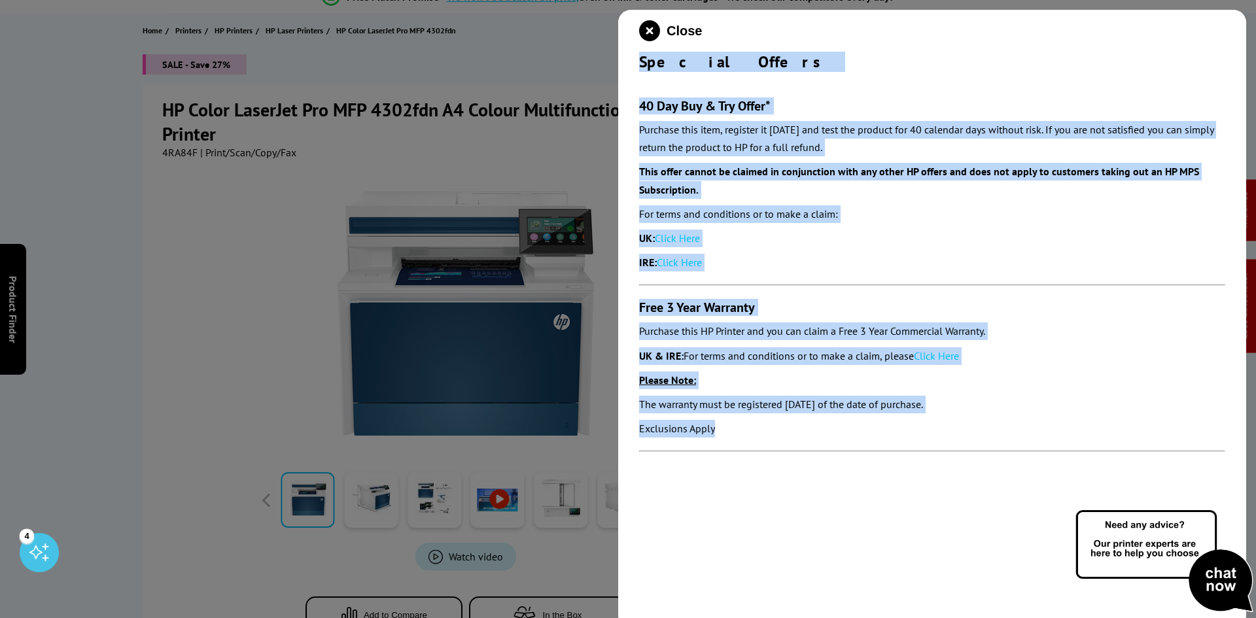
drag, startPoint x: 639, startPoint y: 59, endPoint x: 801, endPoint y: 443, distance: 416.9
click at [801, 443] on div "Close Special Offers 40 Day Buy & Try Offer* Purchase this item, register it wi…" at bounding box center [932, 319] width 628 height 618
copy div "Special Offers 40 Day Buy & Try Offer* Purchase this item, register it within 3…"
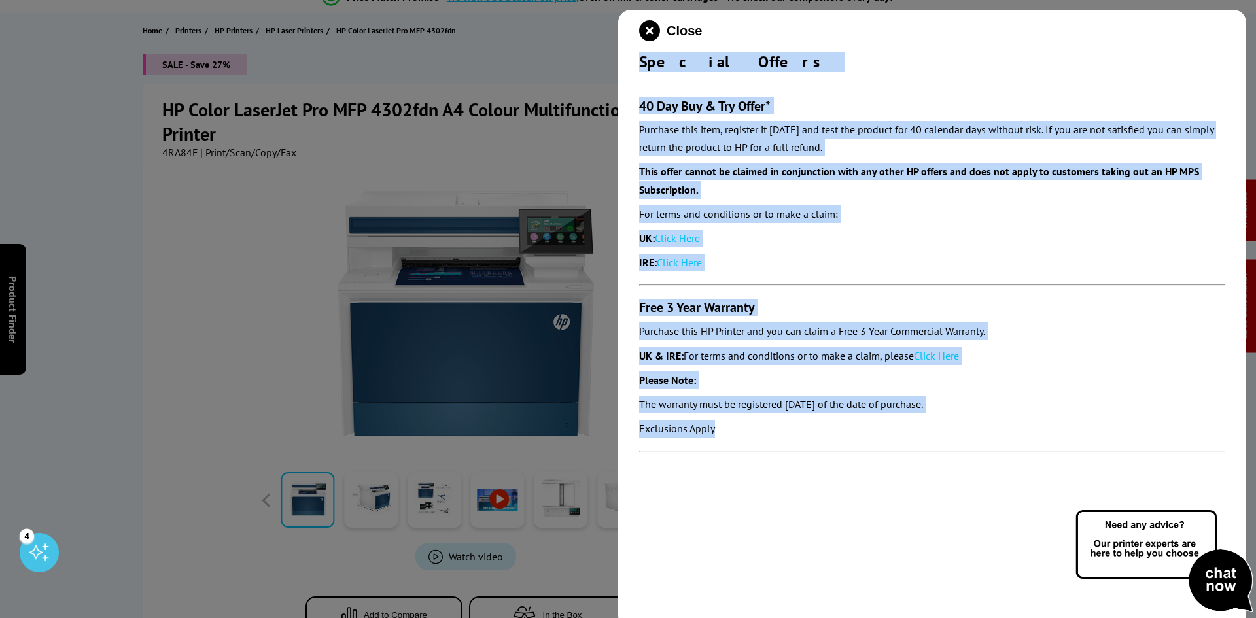
drag, startPoint x: 650, startPoint y: 34, endPoint x: 620, endPoint y: 92, distance: 65.9
click at [650, 34] on icon "close modal" at bounding box center [649, 30] width 21 height 21
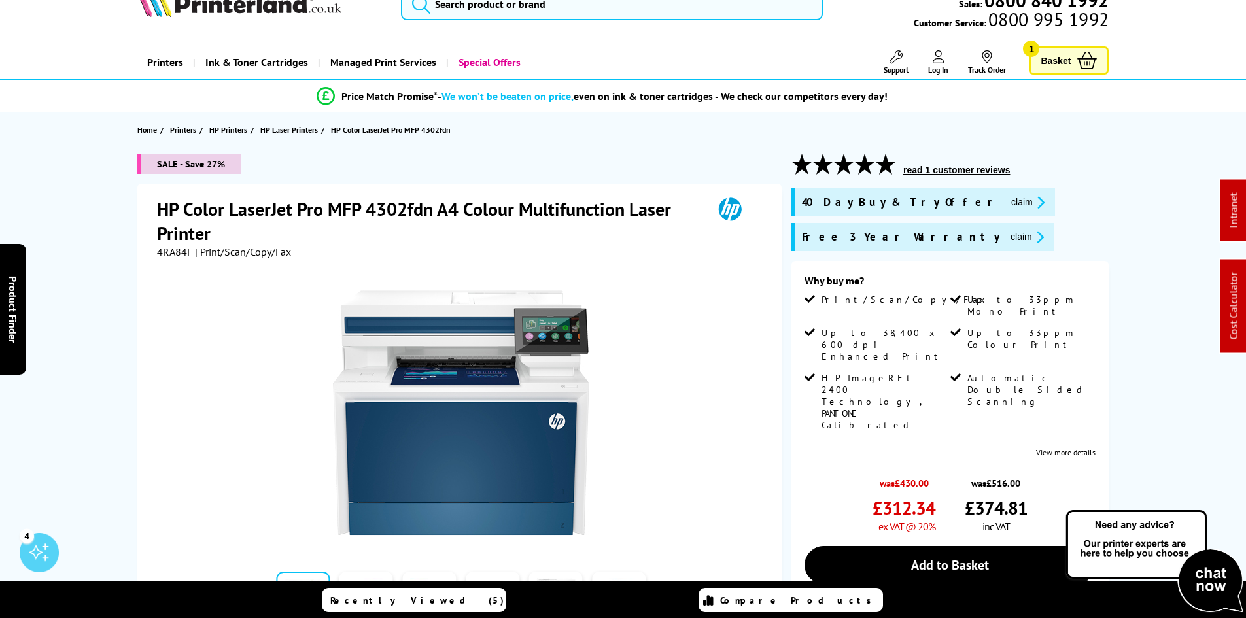
scroll to position [0, 0]
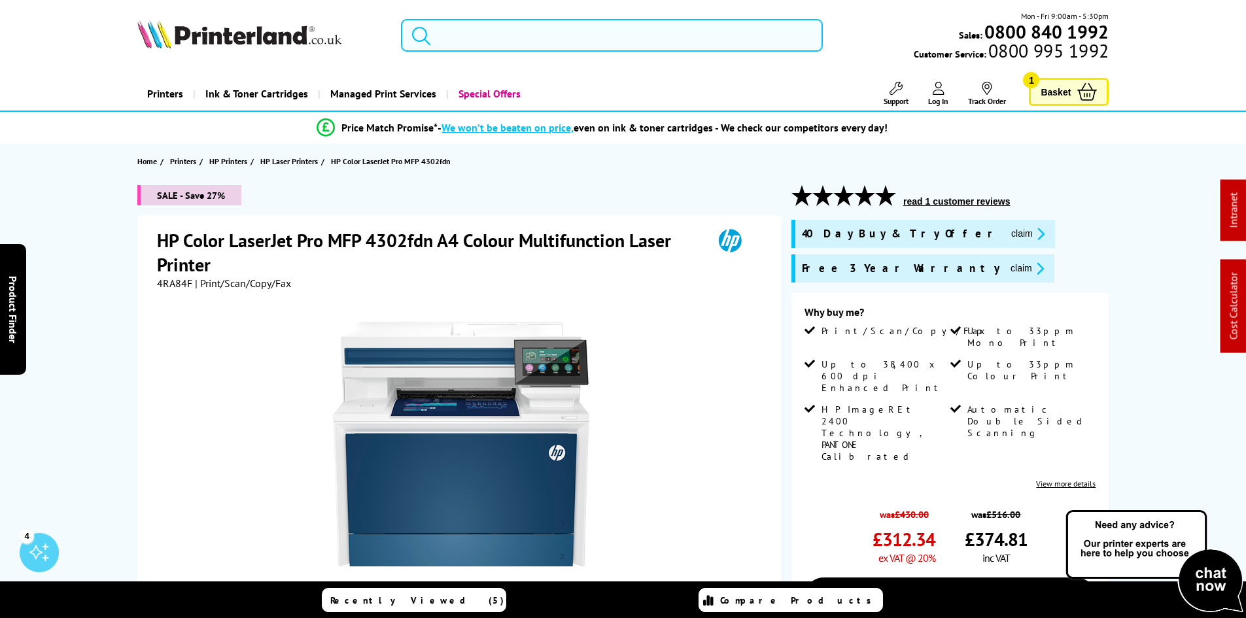
click at [476, 46] on input "search" at bounding box center [612, 35] width 422 height 33
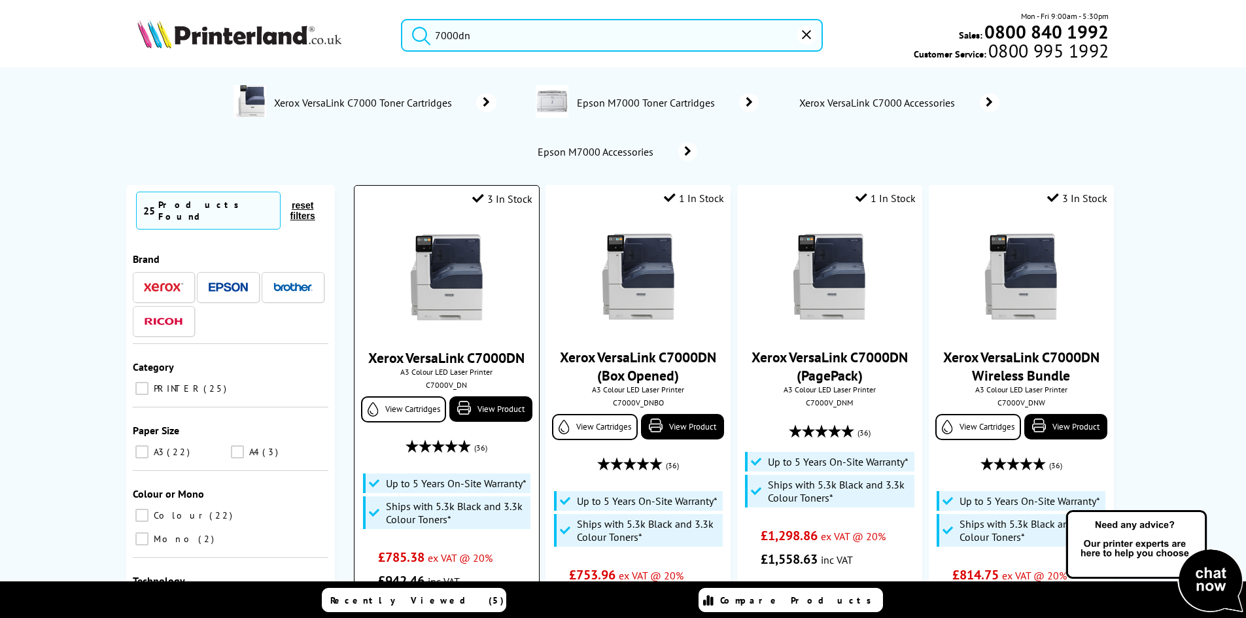
type input "7000dn"
click at [470, 286] on img at bounding box center [447, 277] width 98 height 98
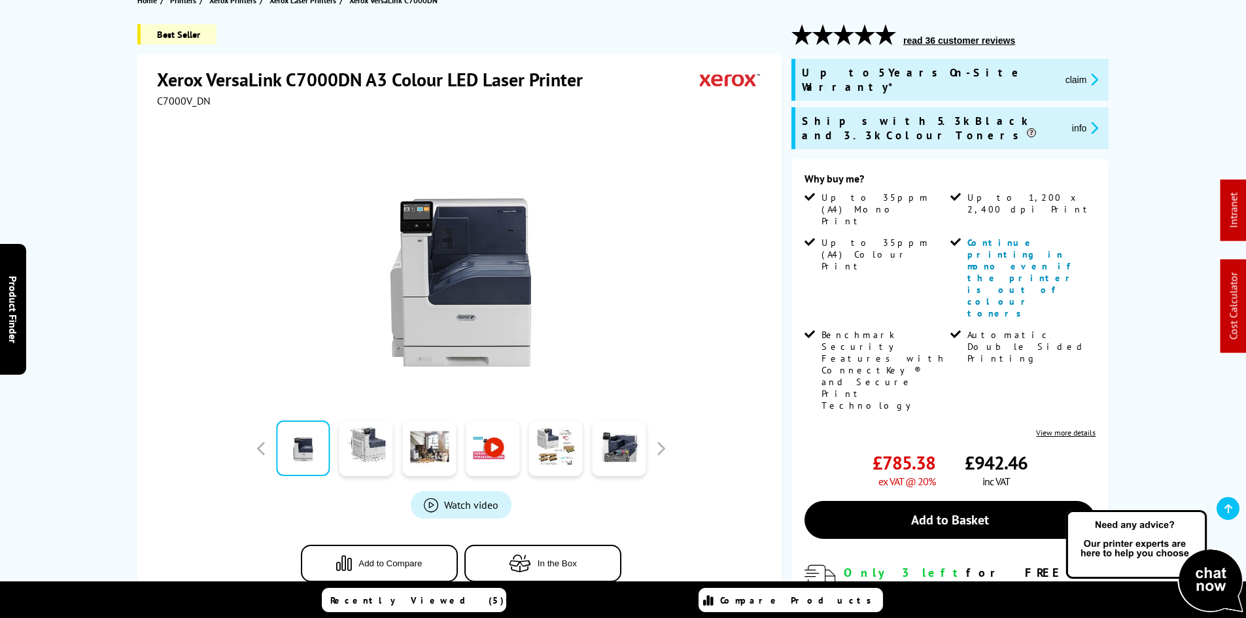
scroll to position [327, 0]
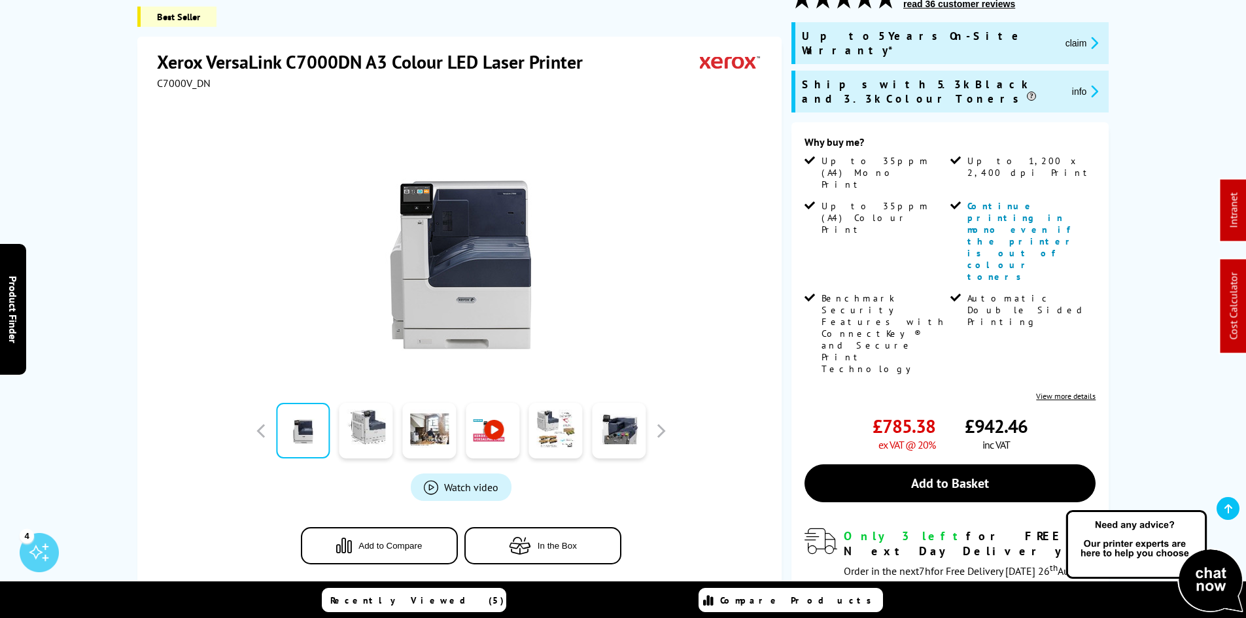
scroll to position [196, 0]
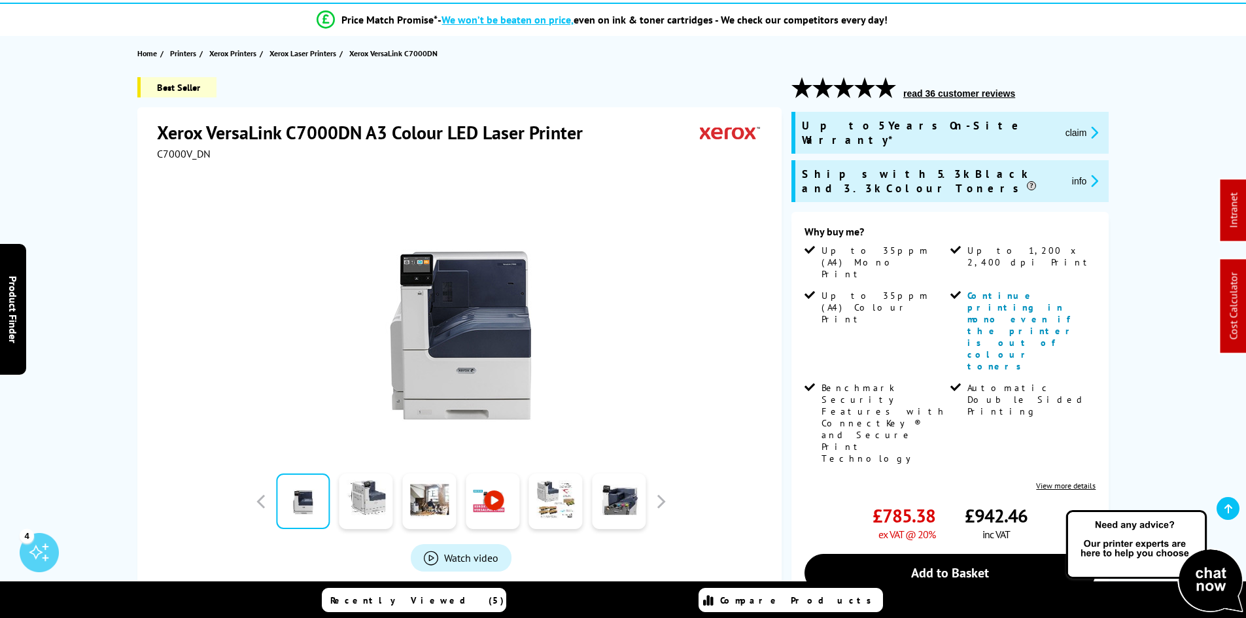
scroll to position [131, 0]
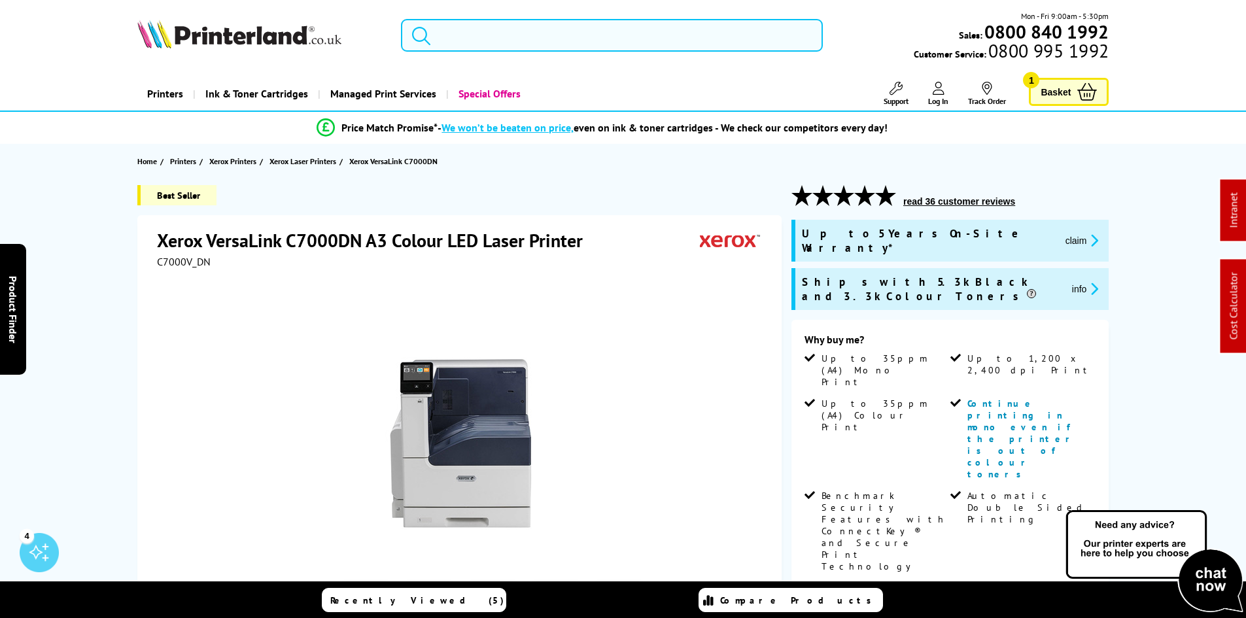
click at [502, 37] on input "search" at bounding box center [612, 35] width 422 height 33
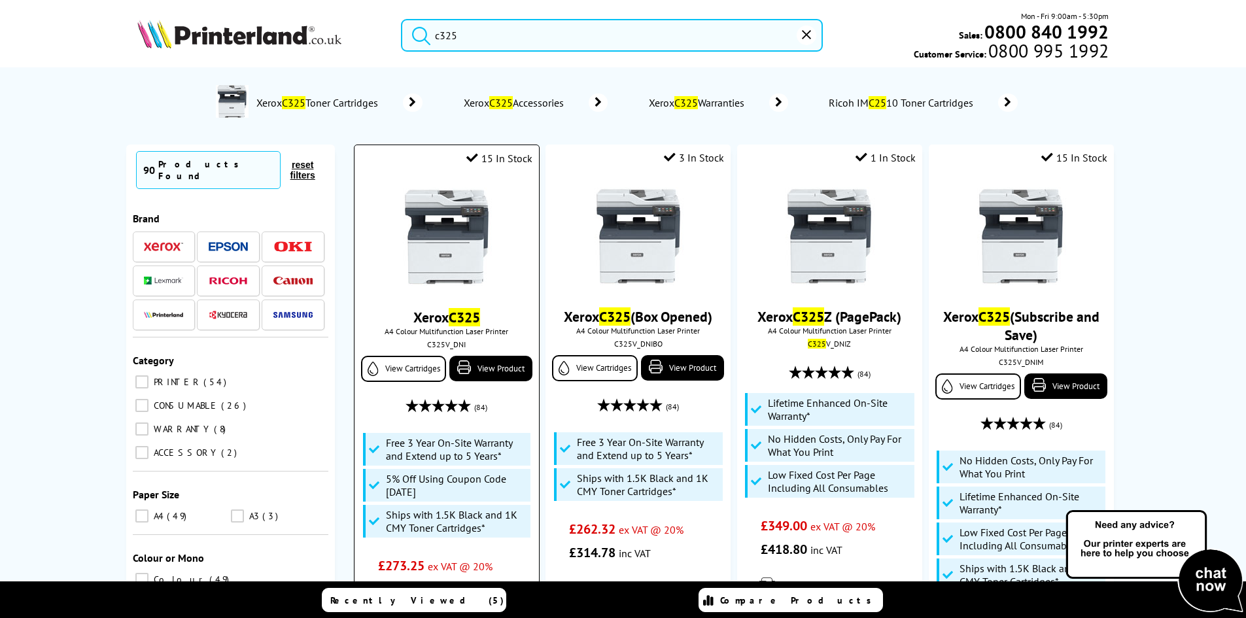
type input "c325"
click at [473, 219] on img at bounding box center [447, 237] width 98 height 98
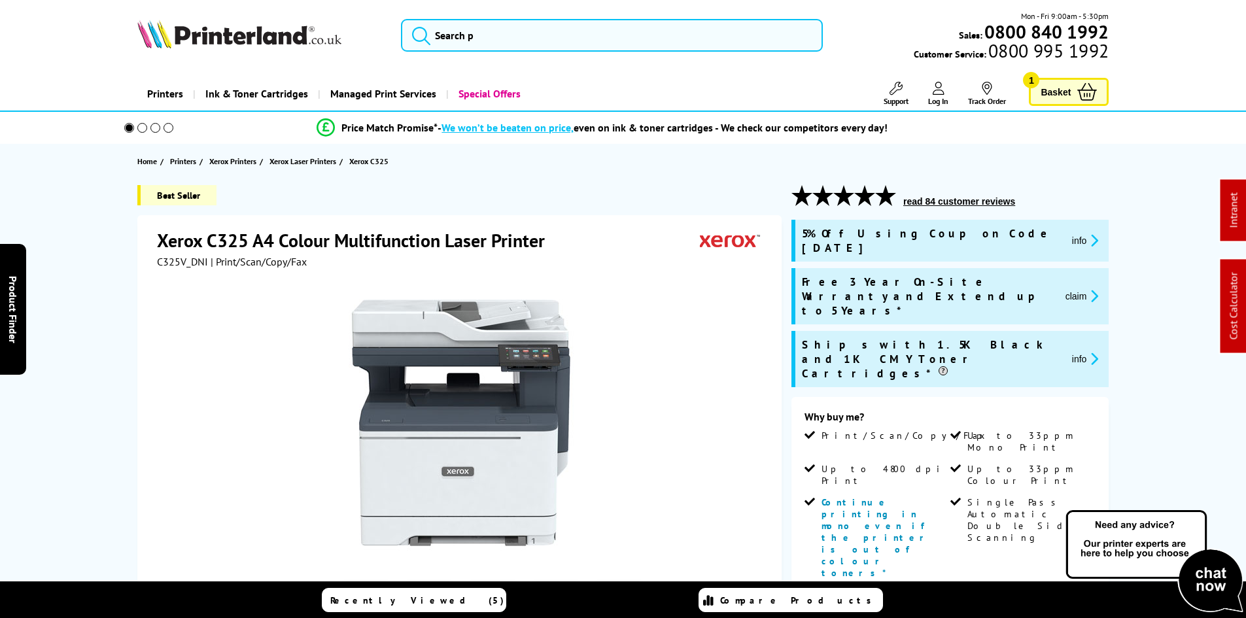
click at [103, 334] on div "Best Seller Xerox C325 A4 Colour Multifunction Laser Printer C325V_DNI | Print/…" at bounding box center [623, 602] width 1047 height 834
